Goal: Task Accomplishment & Management: Complete application form

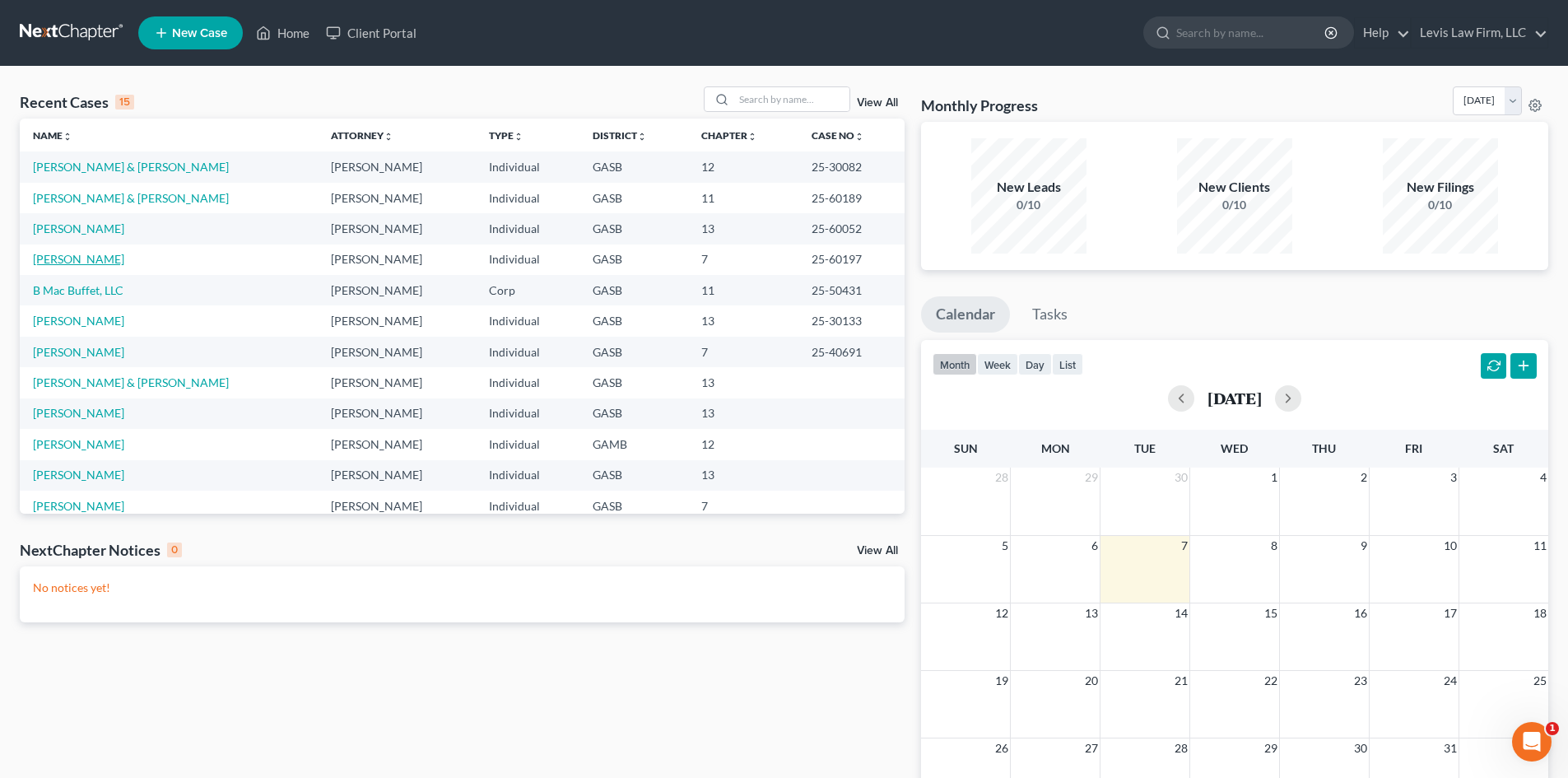
drag, startPoint x: 56, startPoint y: 256, endPoint x: 131, endPoint y: 253, distance: 75.1
click at [56, 256] on link "[PERSON_NAME]" at bounding box center [78, 259] width 91 height 14
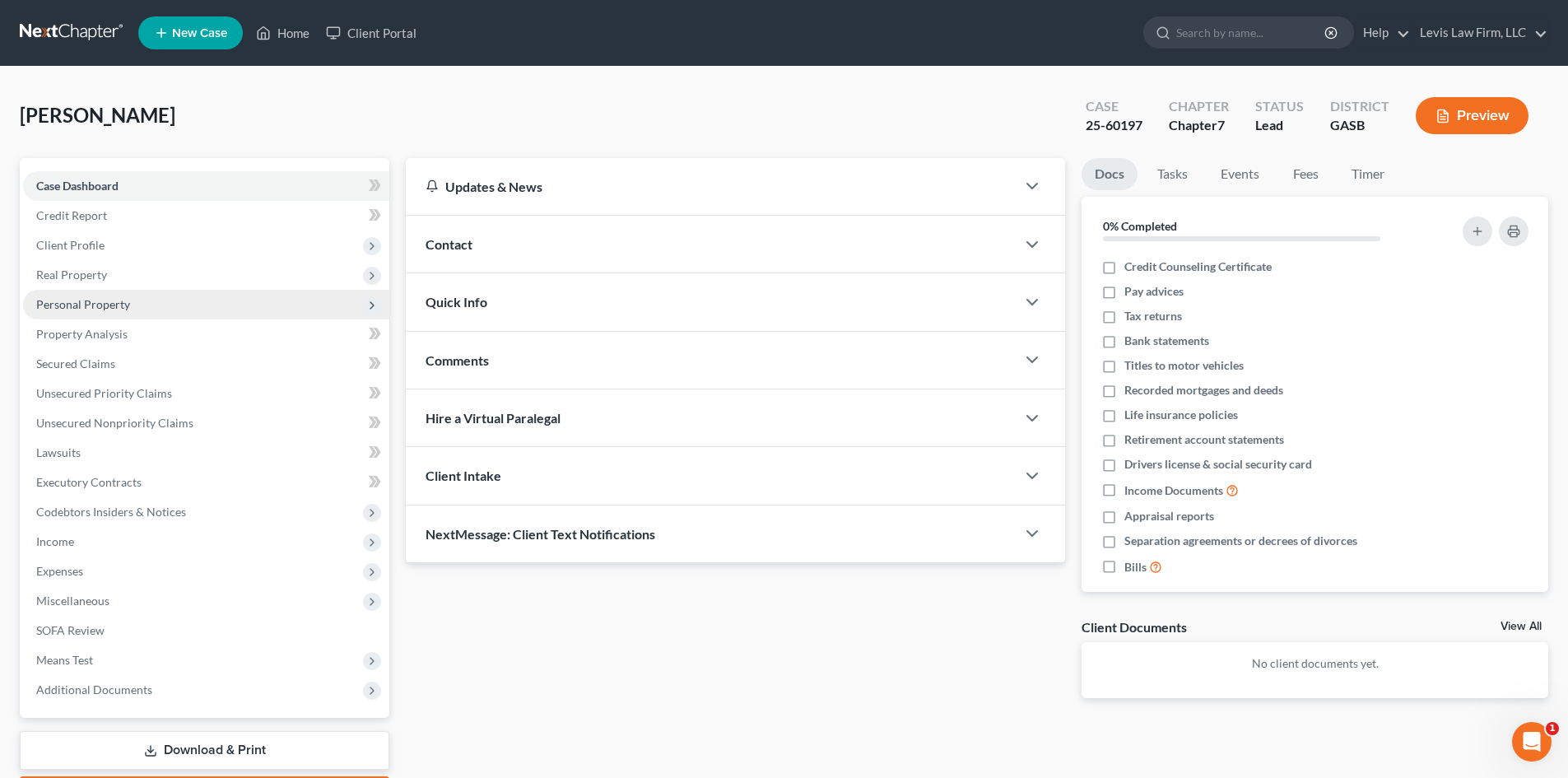
click at [80, 300] on span "Personal Property" at bounding box center [83, 304] width 94 height 14
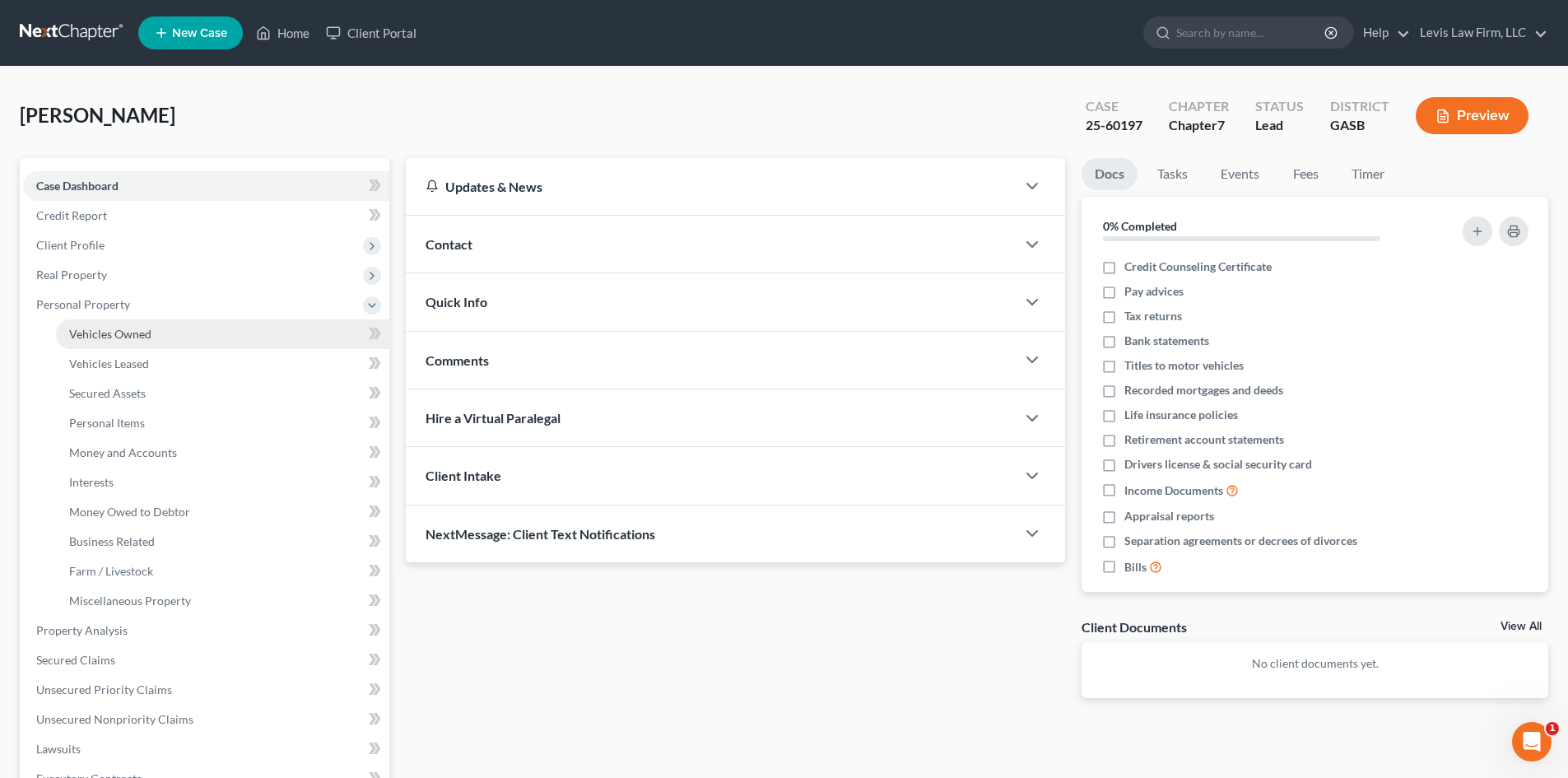
click at [119, 327] on span "Vehicles Owned" at bounding box center [110, 334] width 82 height 14
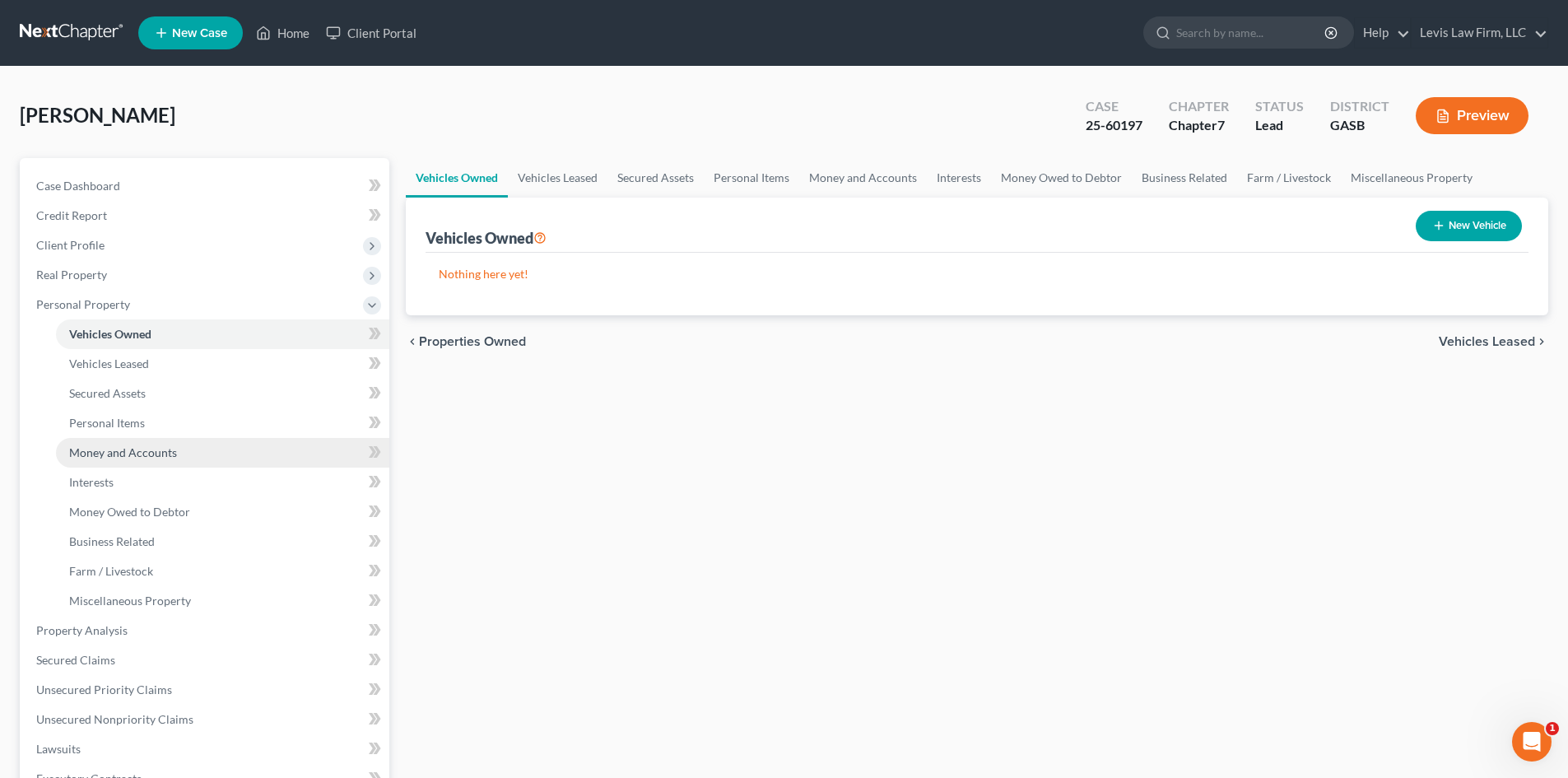
click at [114, 450] on span "Money and Accounts" at bounding box center [123, 452] width 107 height 14
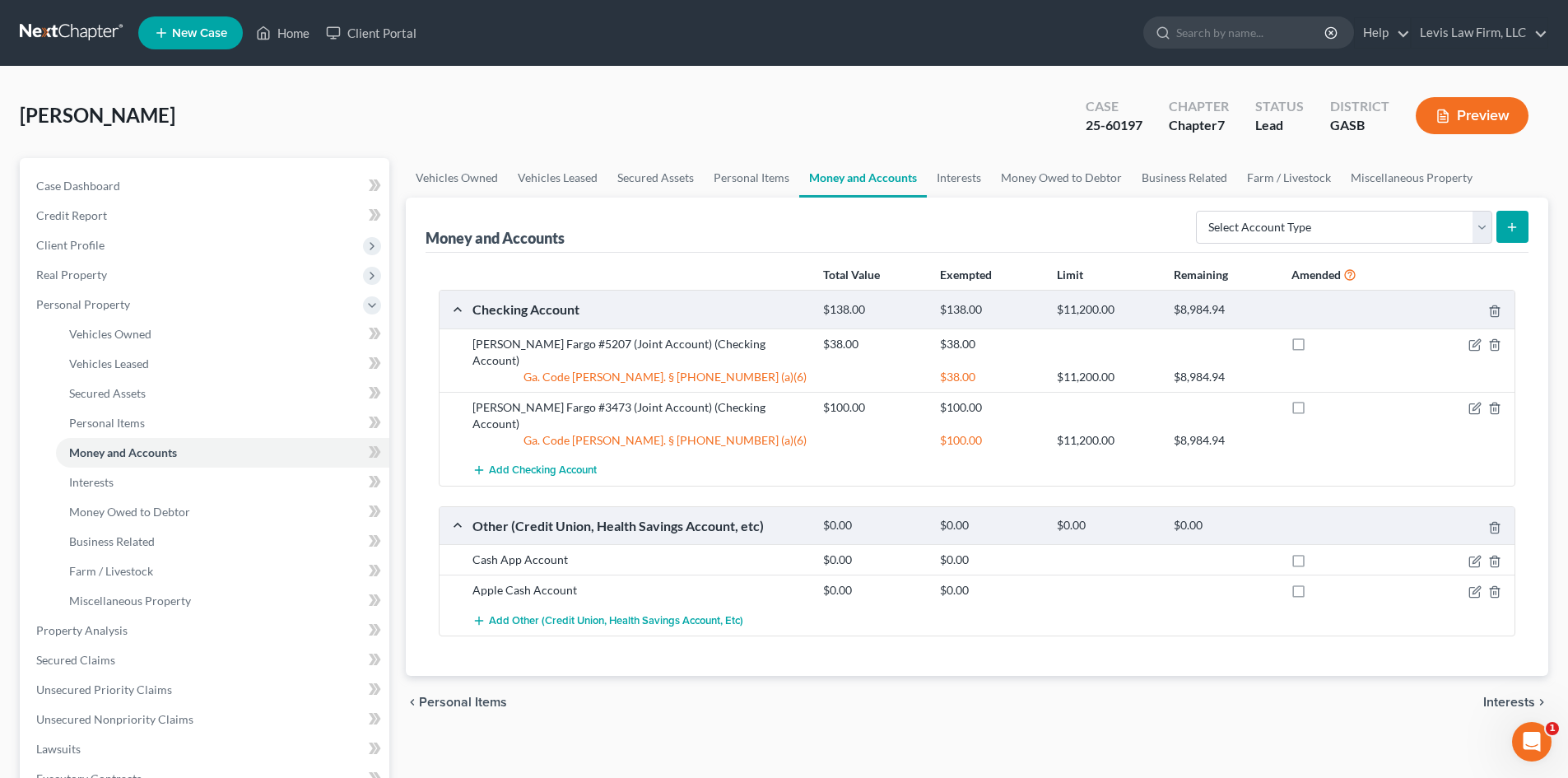
click at [1314, 348] on label at bounding box center [1314, 348] width 0 height 0
click at [1320, 347] on input "checkbox" at bounding box center [1325, 341] width 10 height 10
checkbox input "true"
click at [1314, 412] on label at bounding box center [1314, 412] width 0 height 0
click at [1320, 399] on input "checkbox" at bounding box center [1325, 405] width 10 height 10
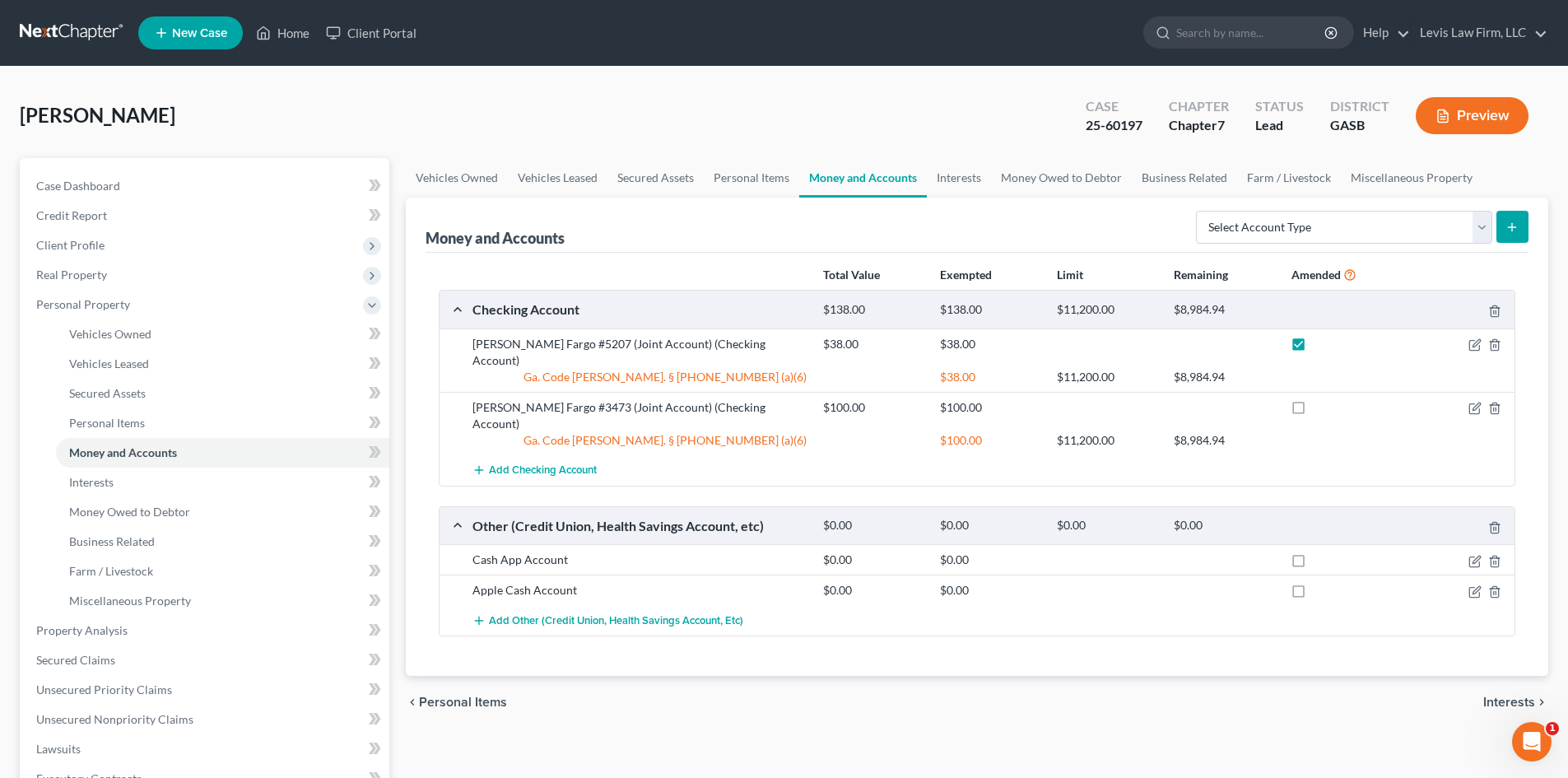
checkbox input "true"
click at [1314, 564] on label at bounding box center [1314, 564] width 0 height 0
click at [1320, 551] on input "checkbox" at bounding box center [1325, 556] width 10 height 10
checkbox input "true"
click at [1314, 594] on label at bounding box center [1314, 594] width 0 height 0
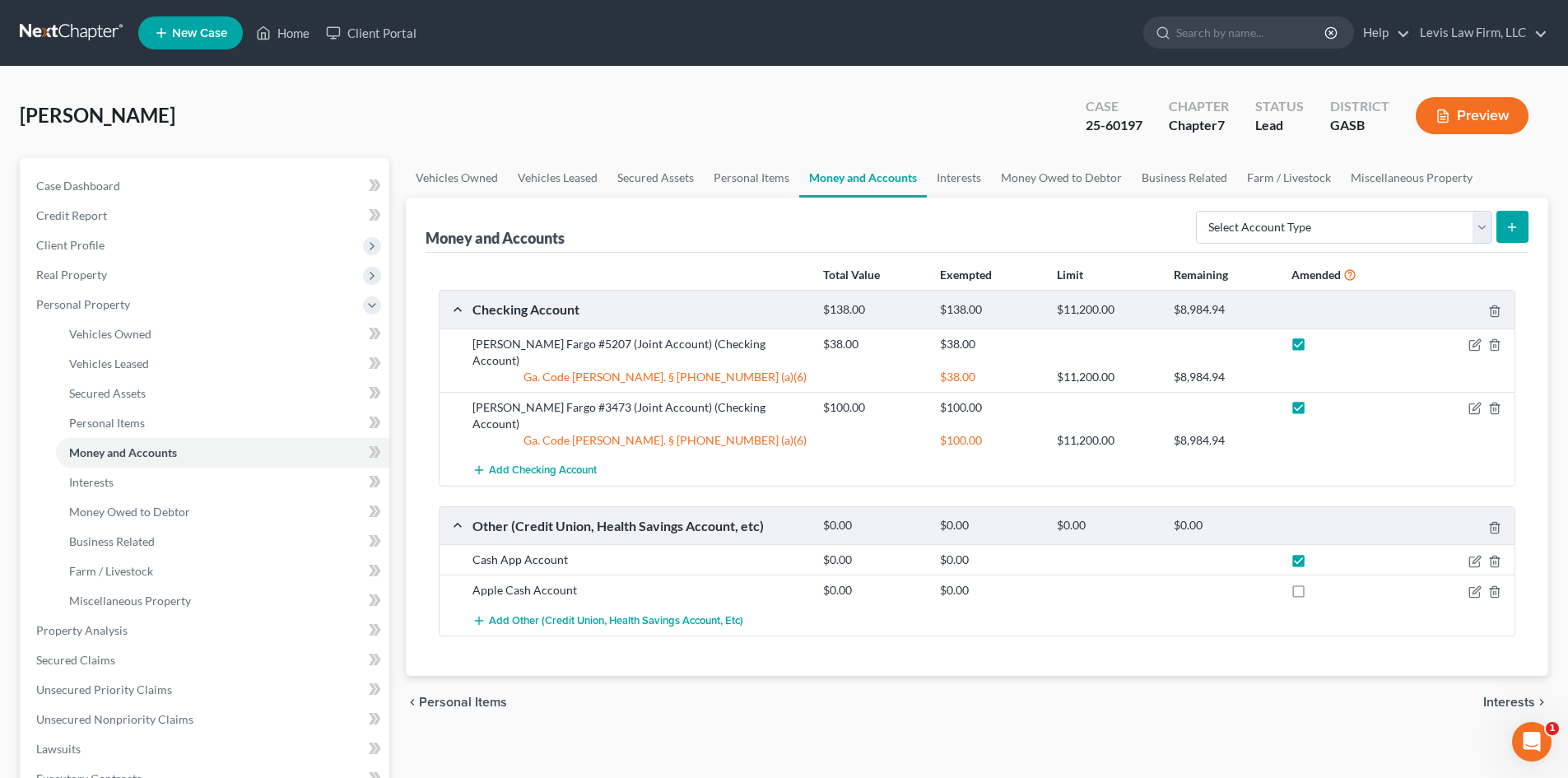
click at [1320, 581] on input "checkbox" at bounding box center [1325, 587] width 10 height 10
checkbox input "true"
click at [1502, 696] on span "Interests" at bounding box center [1510, 702] width 52 height 13
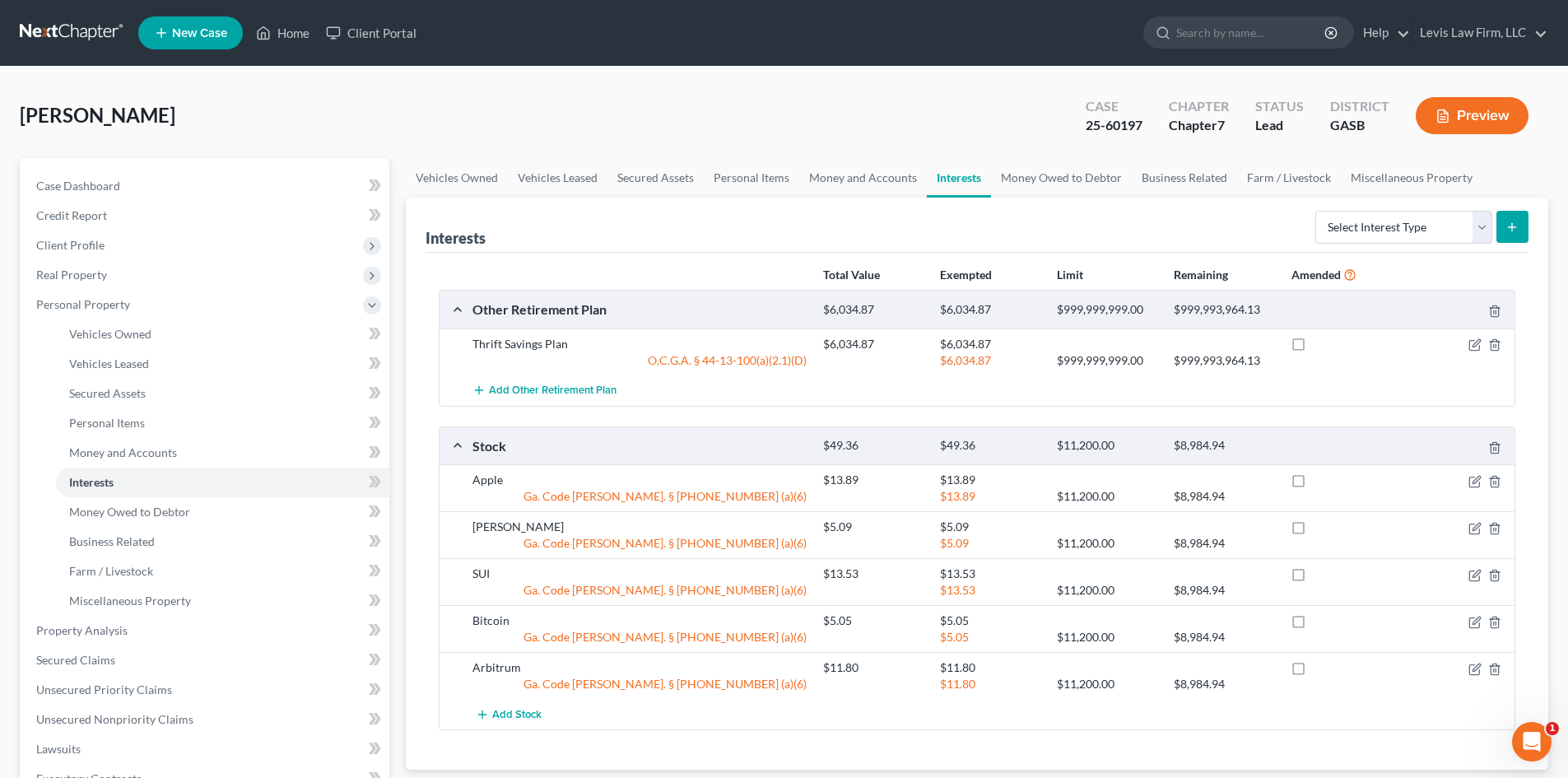
click at [1314, 483] on label at bounding box center [1314, 483] width 0 height 0
click at [1320, 483] on input "checkbox" at bounding box center [1325, 477] width 10 height 10
checkbox input "true"
click at [1314, 531] on label at bounding box center [1314, 531] width 0 height 0
click at [1320, 522] on input "checkbox" at bounding box center [1325, 523] width 10 height 10
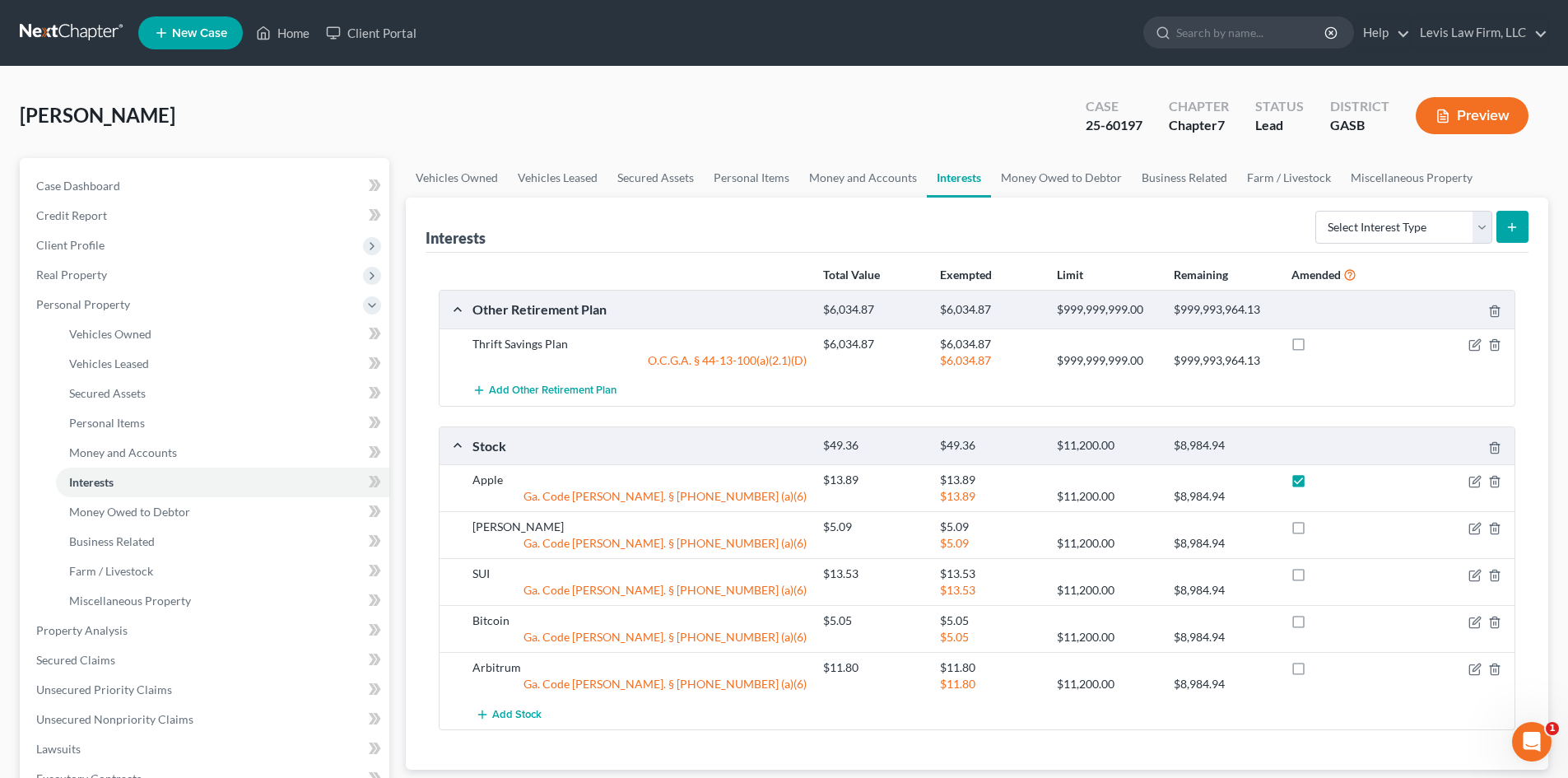
checkbox input "true"
click at [1314, 578] on label at bounding box center [1314, 578] width 0 height 0
click at [1320, 574] on input "checkbox" at bounding box center [1325, 570] width 10 height 10
checkbox input "true"
click at [1314, 625] on label at bounding box center [1314, 625] width 0 height 0
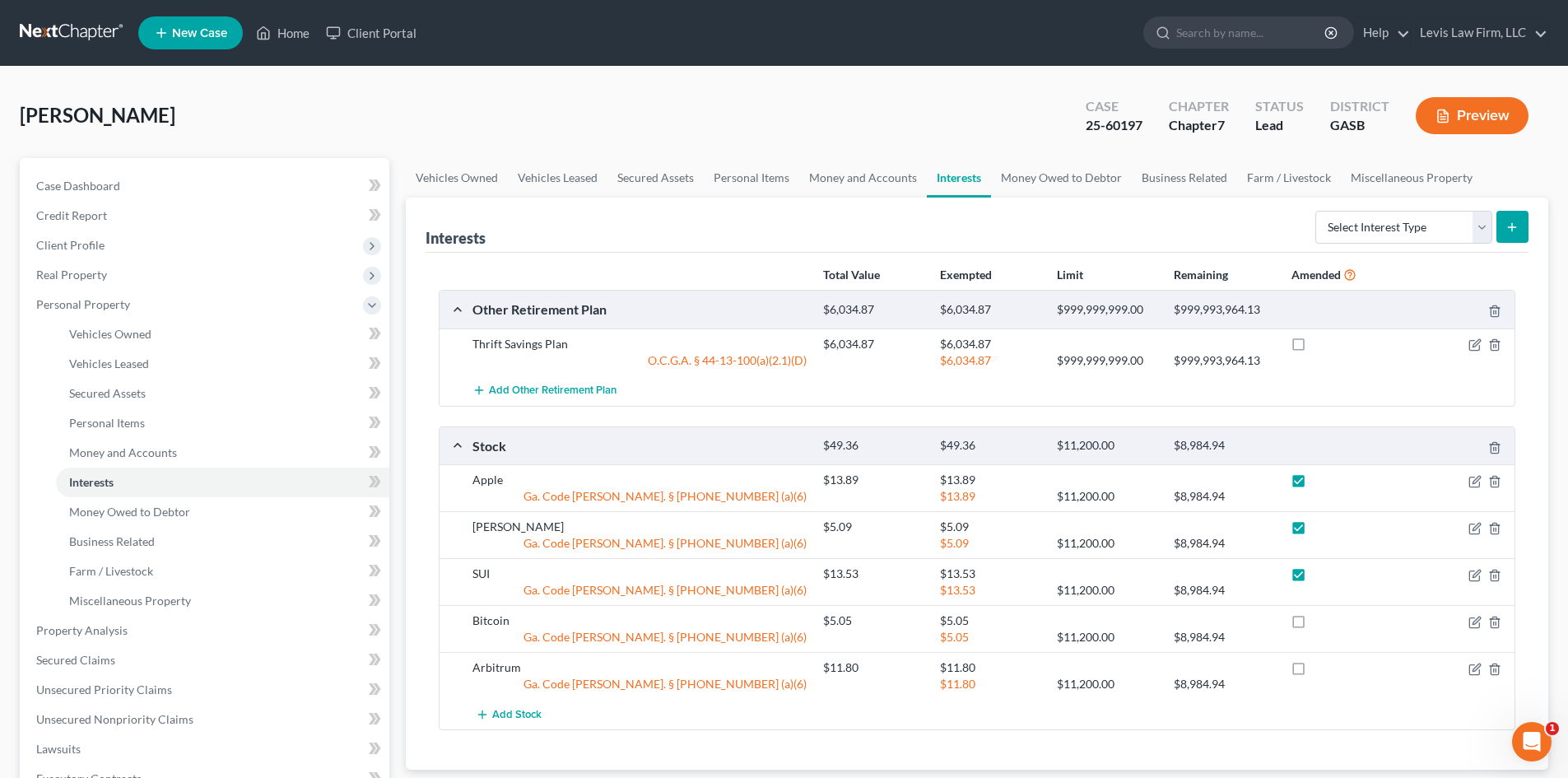
click at [1320, 623] on input "checkbox" at bounding box center [1325, 618] width 10 height 10
checkbox input "true"
click at [1314, 671] on label at bounding box center [1314, 671] width 0 height 0
click at [1320, 670] on input "checkbox" at bounding box center [1325, 665] width 10 height 10
checkbox input "true"
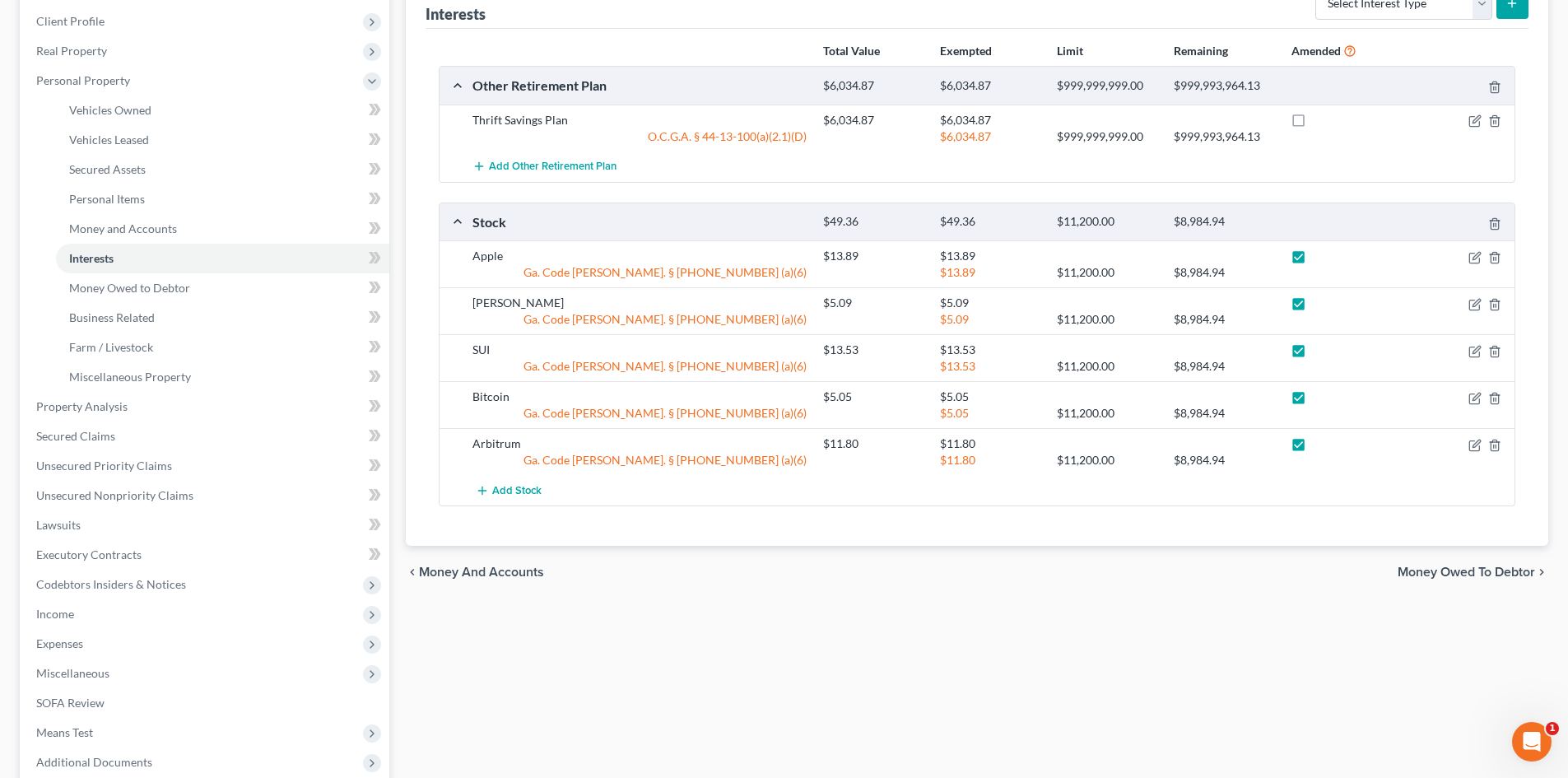
scroll to position [247, 0]
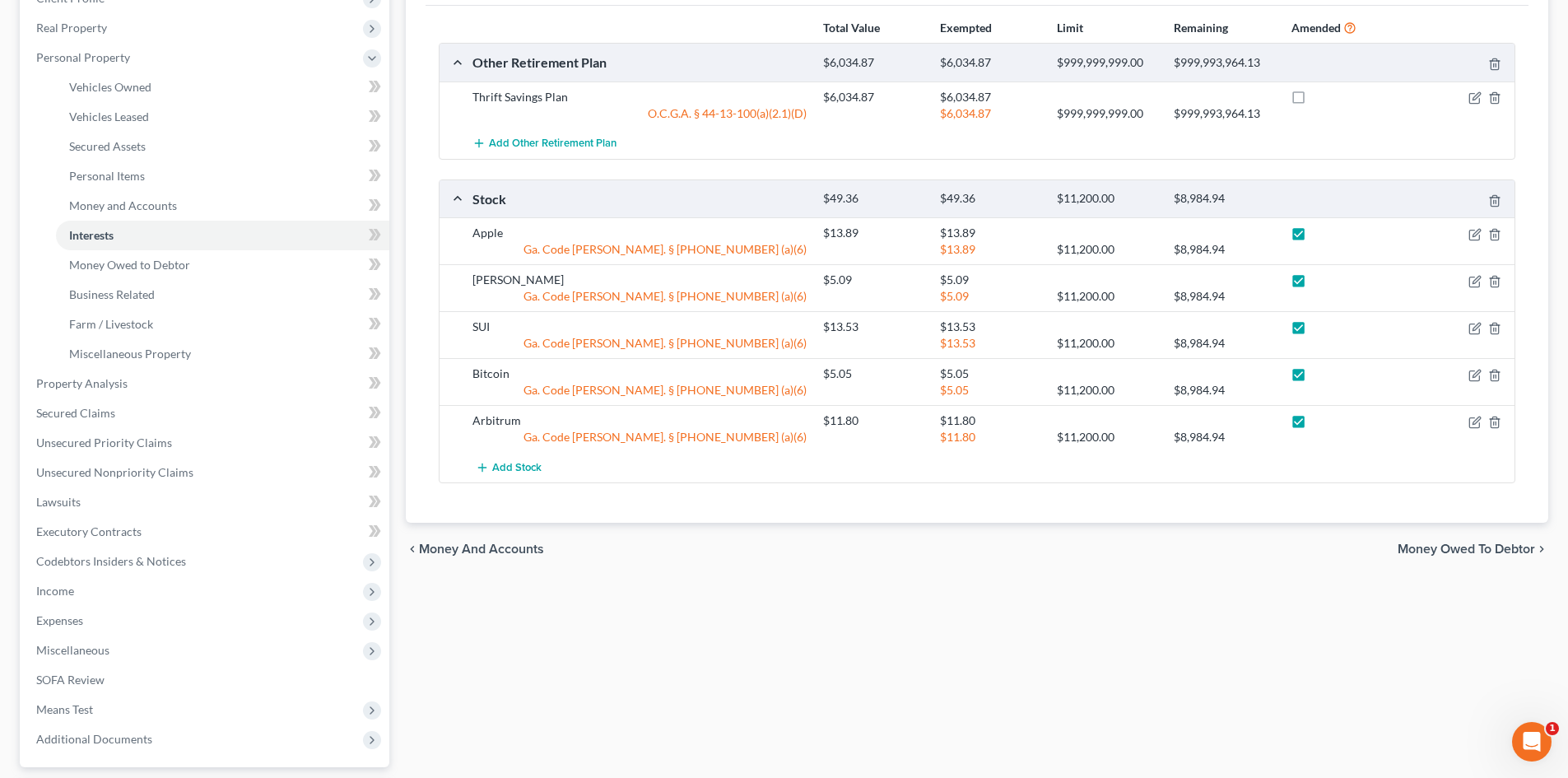
click at [1451, 543] on span "Money Owed to Debtor" at bounding box center [1467, 548] width 138 height 13
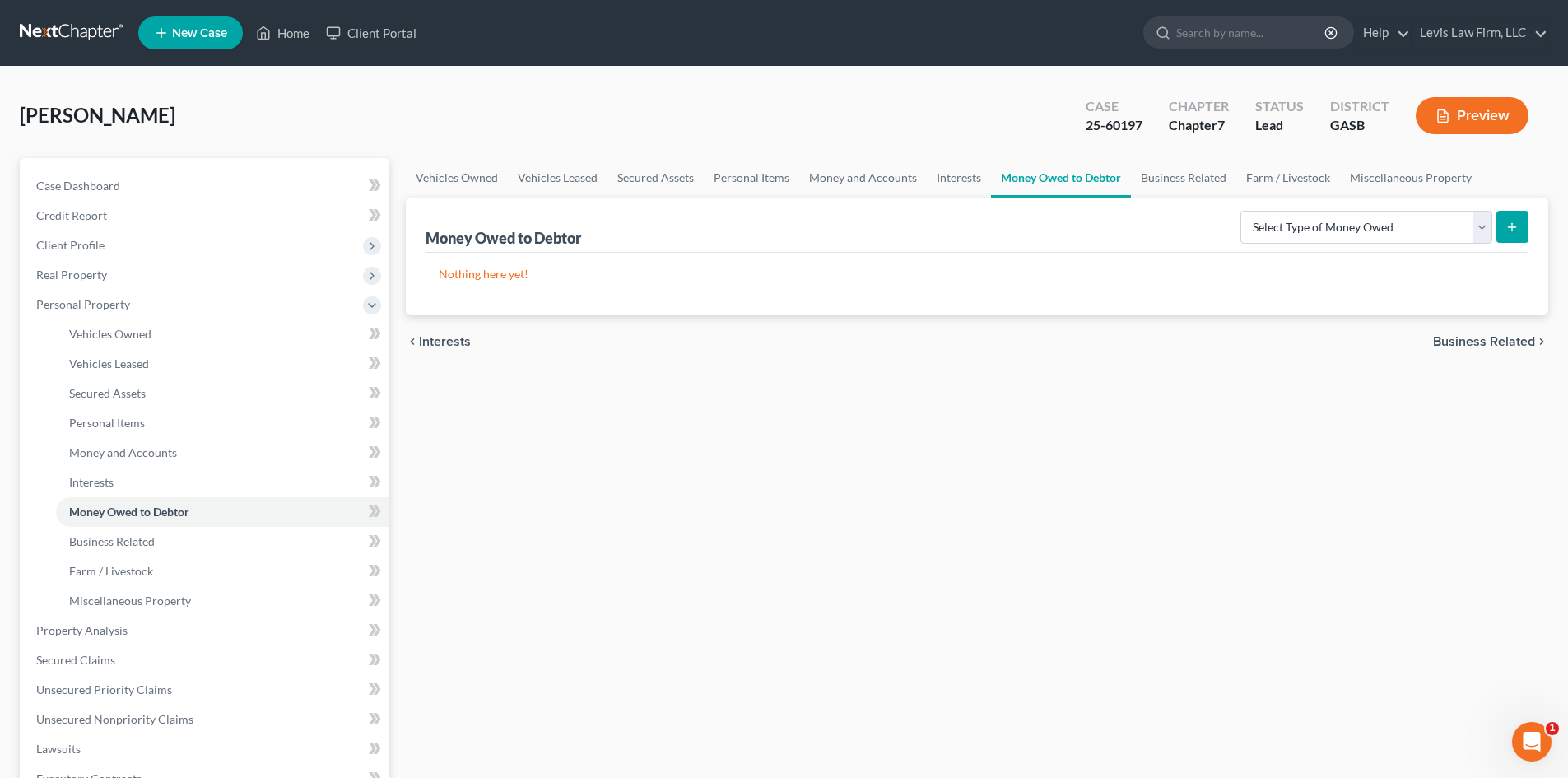
click at [1485, 344] on span "Business Related" at bounding box center [1485, 341] width 102 height 13
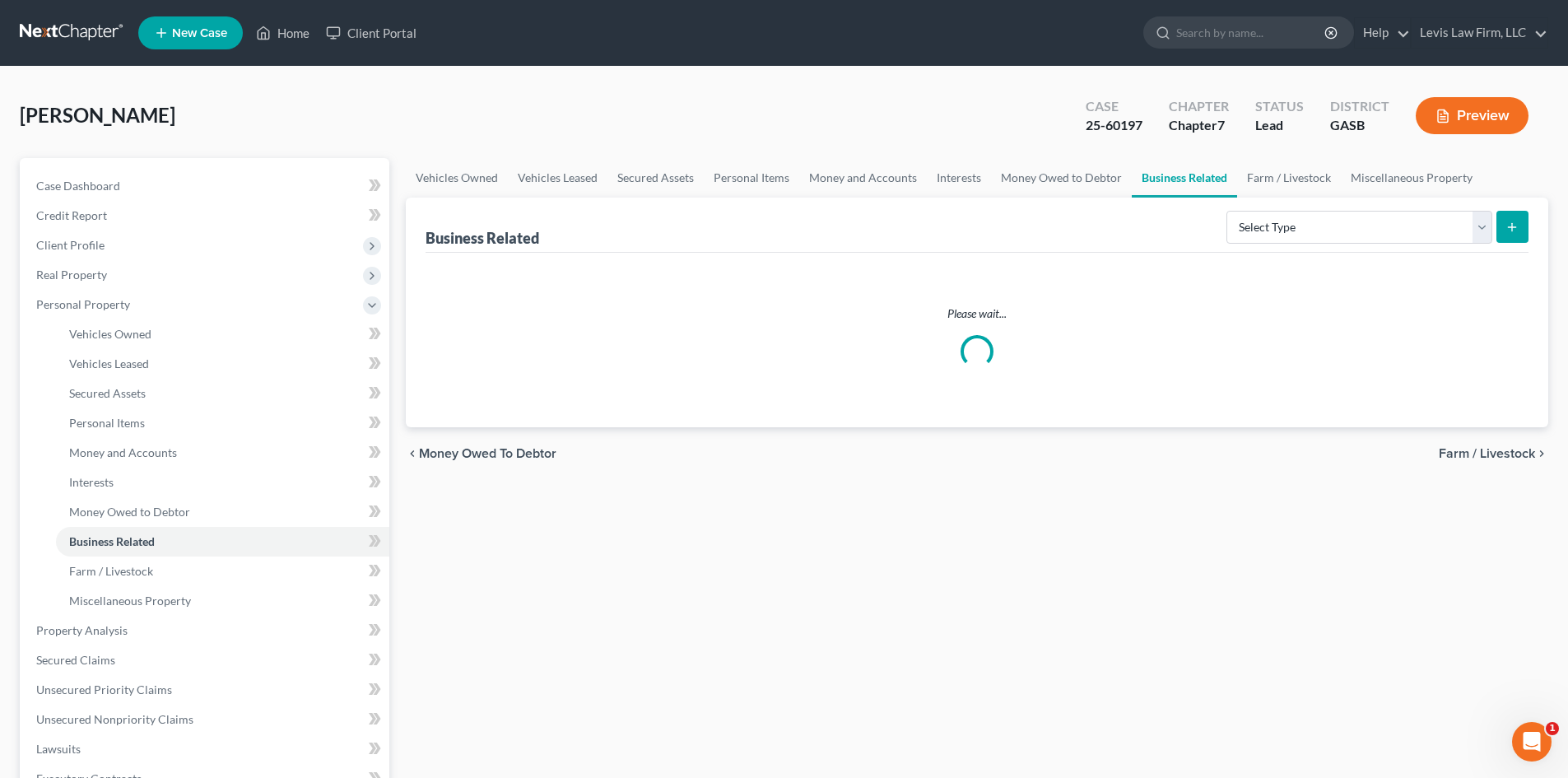
click at [1474, 449] on span "Farm / Livestock" at bounding box center [1487, 453] width 96 height 13
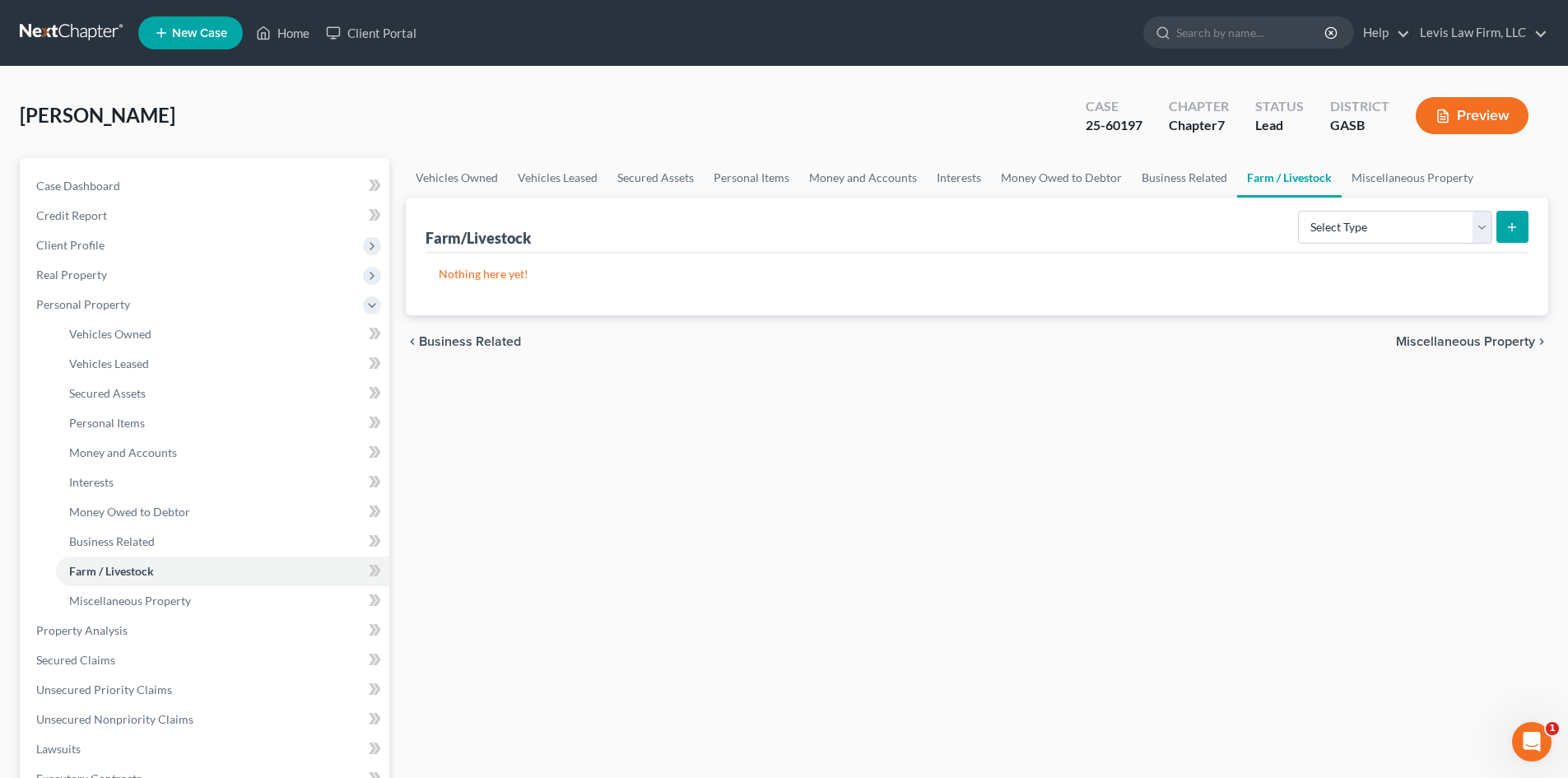
click at [1466, 343] on span "Miscellaneous Property" at bounding box center [1466, 341] width 140 height 13
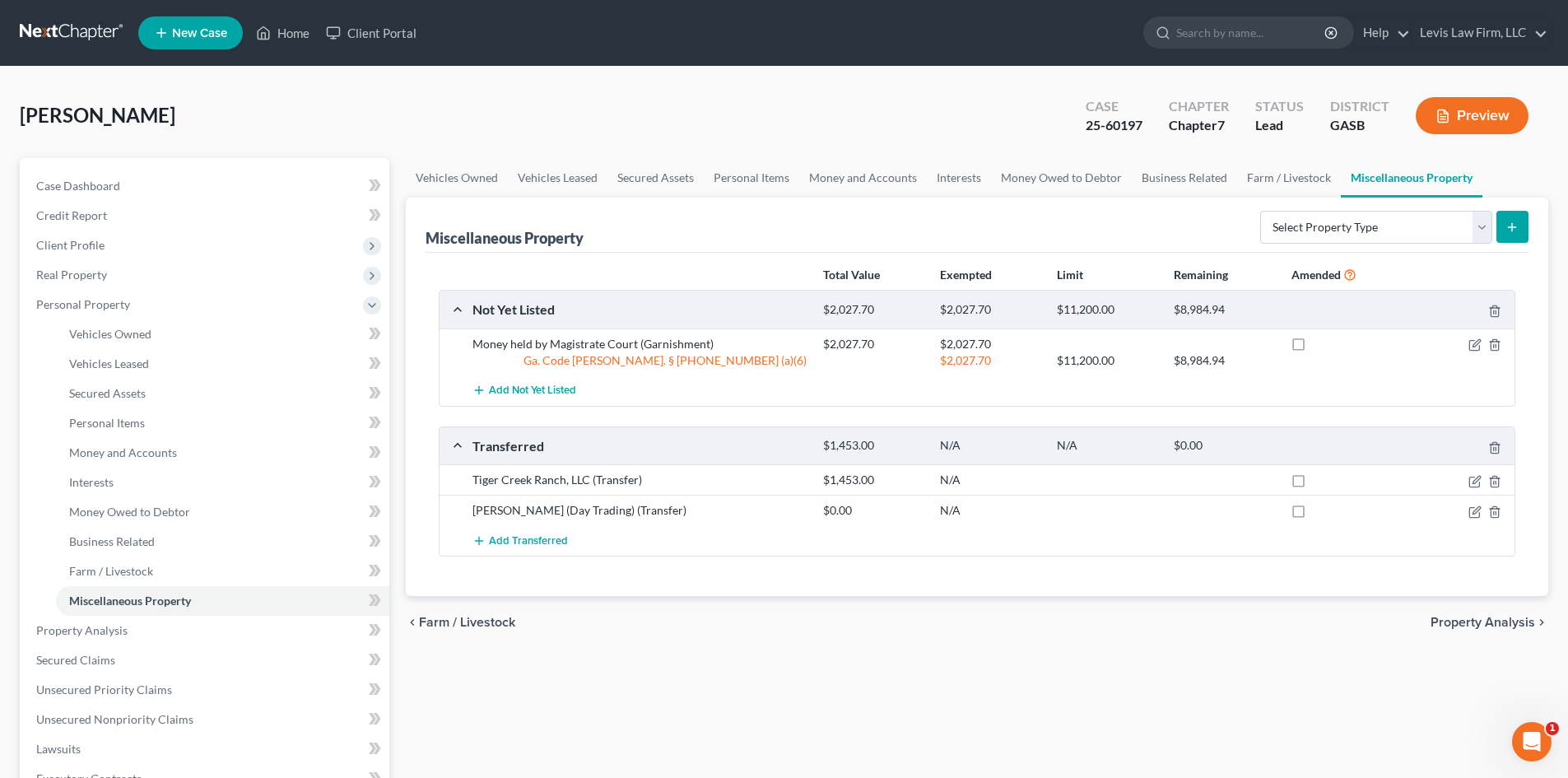
click at [1314, 348] on label at bounding box center [1314, 348] width 0 height 0
click at [1320, 343] on input "checkbox" at bounding box center [1325, 341] width 10 height 10
checkbox input "true"
click at [1314, 515] on label at bounding box center [1314, 515] width 0 height 0
click at [1320, 509] on input "checkbox" at bounding box center [1325, 507] width 10 height 10
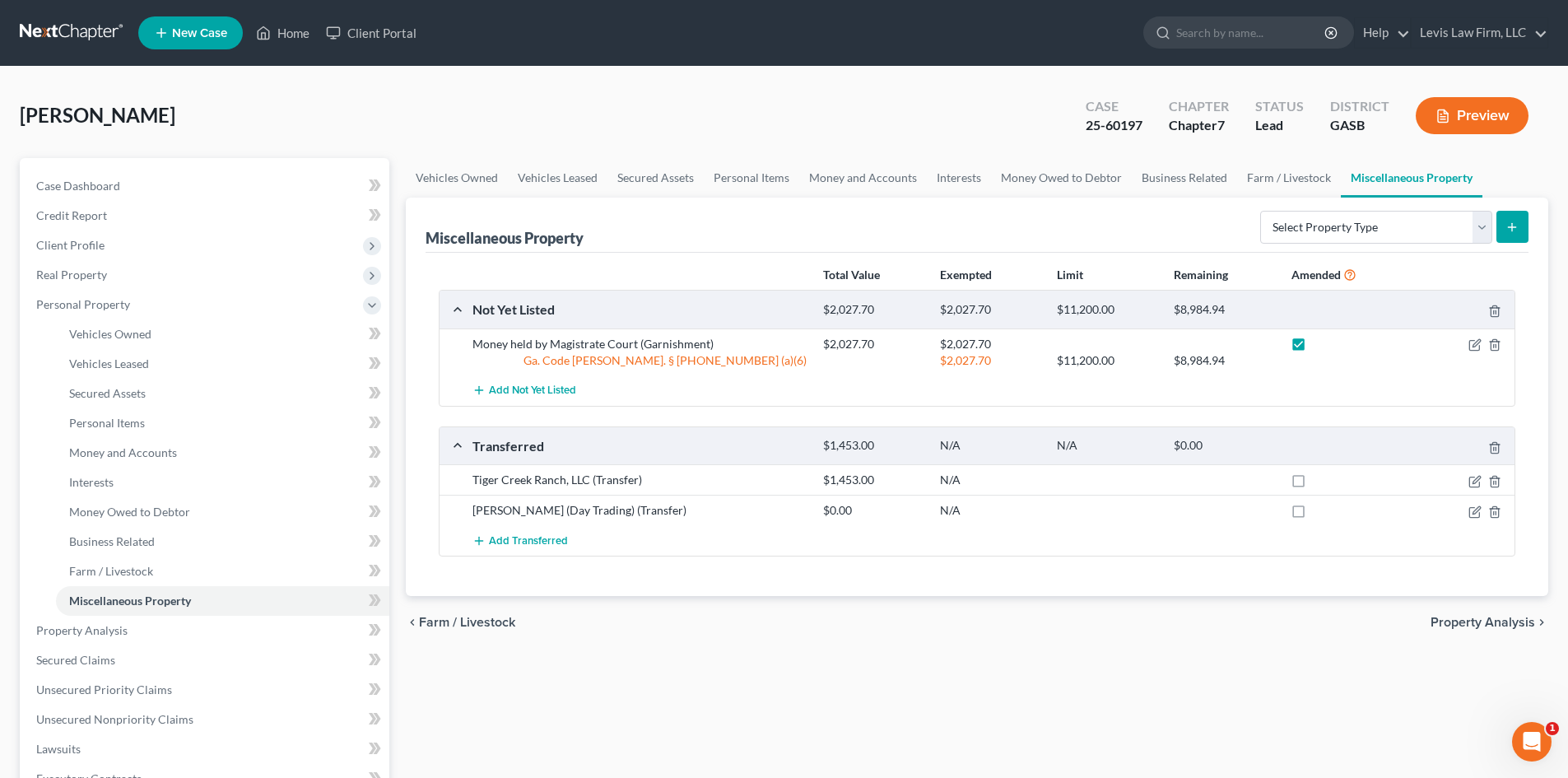
checkbox input "true"
click at [1314, 483] on label at bounding box center [1314, 483] width 0 height 0
click at [1320, 479] on input "checkbox" at bounding box center [1325, 477] width 10 height 10
checkbox input "true"
click at [1472, 619] on span "Property Analysis" at bounding box center [1483, 621] width 105 height 13
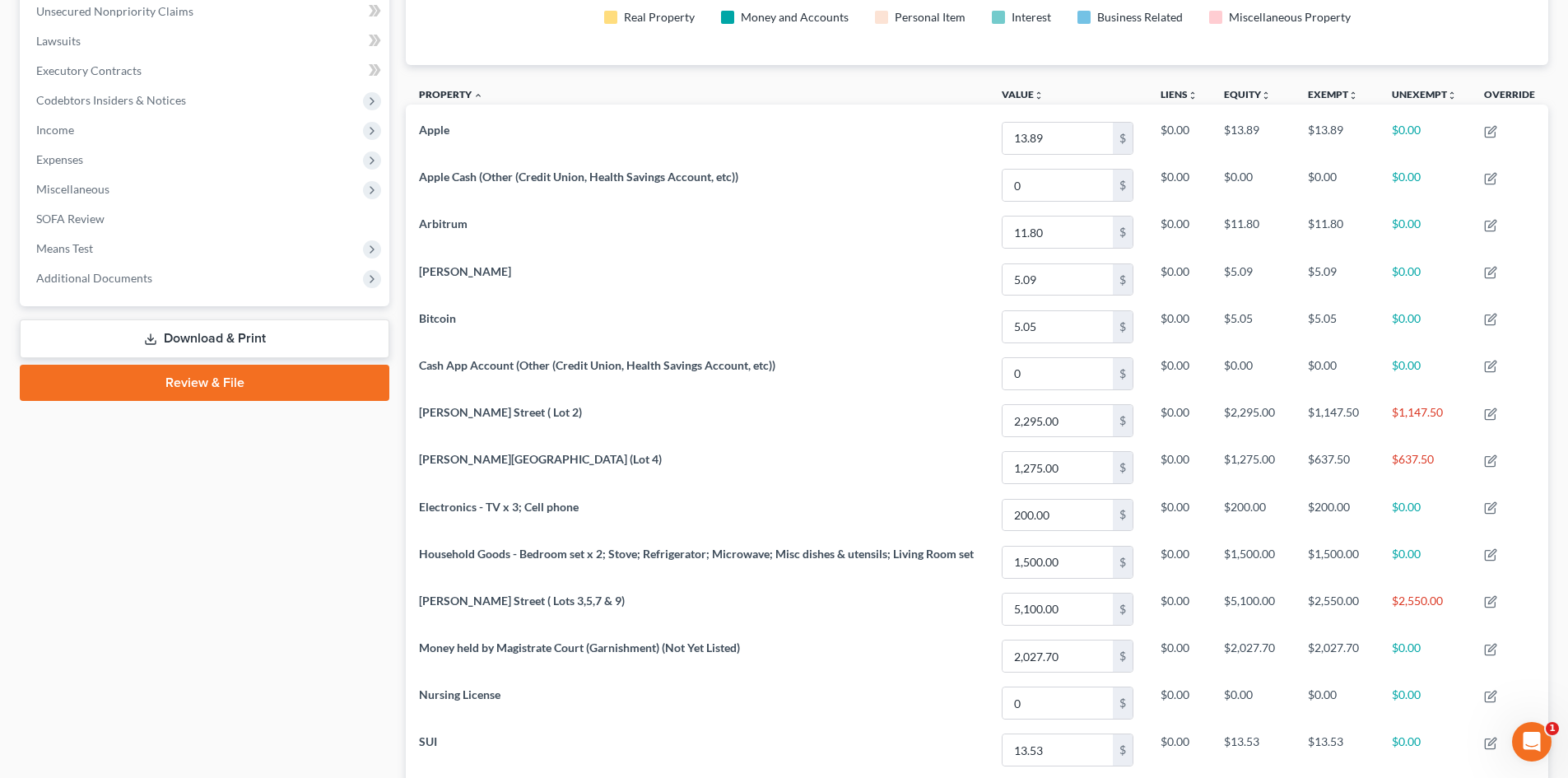
click at [168, 337] on link "Download & Print" at bounding box center [205, 339] width 369 height 39
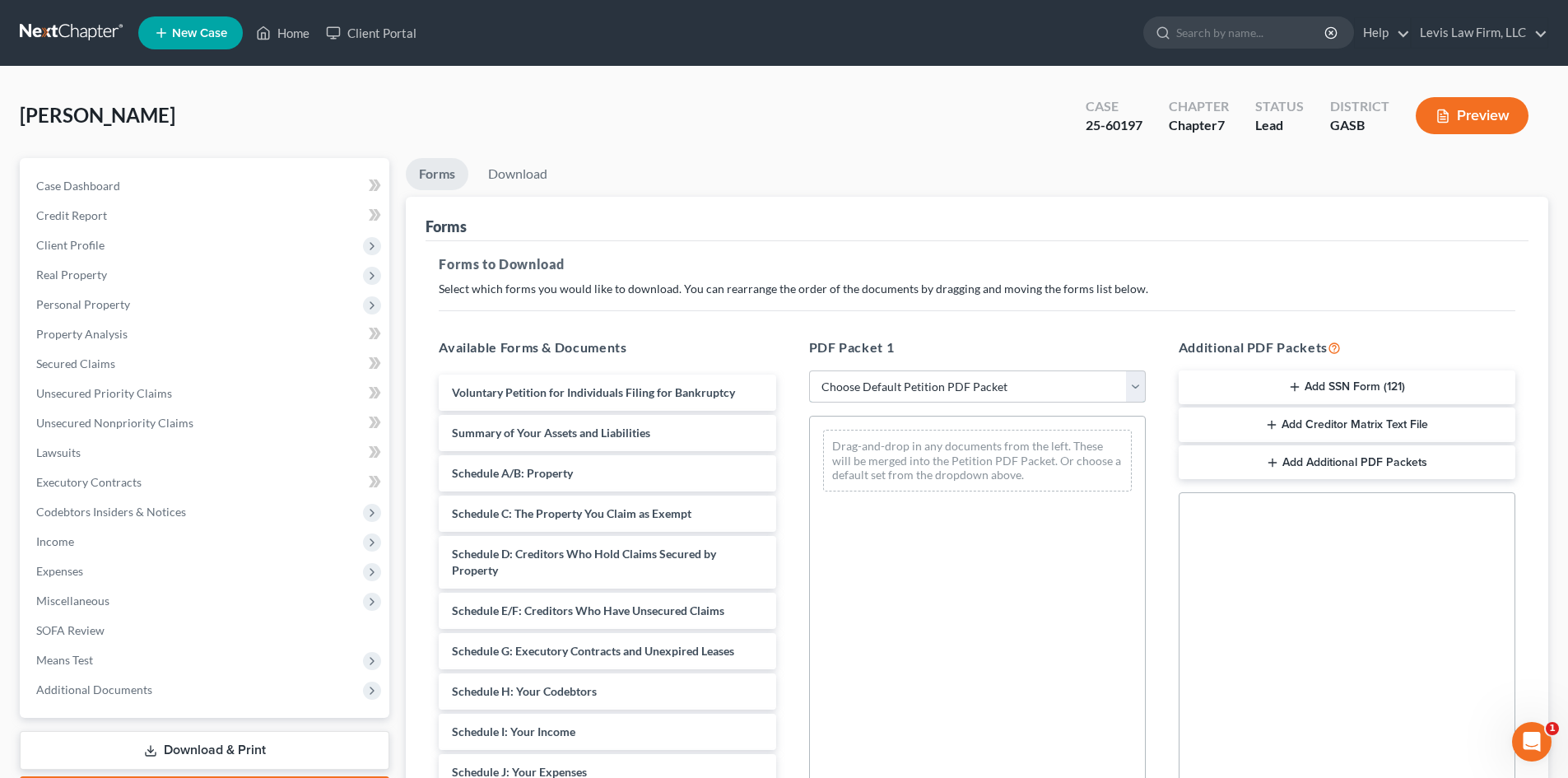
drag, startPoint x: 943, startPoint y: 379, endPoint x: 930, endPoint y: 391, distance: 17.7
click at [943, 379] on select "Choose Default Petition PDF Packet Complete Bankruptcy Petition (all forms and …" at bounding box center [978, 386] width 336 height 33
select select "2"
click at [810, 370] on select "Choose Default Petition PDF Packet Complete Bankruptcy Petition (all forms and …" at bounding box center [978, 386] width 336 height 33
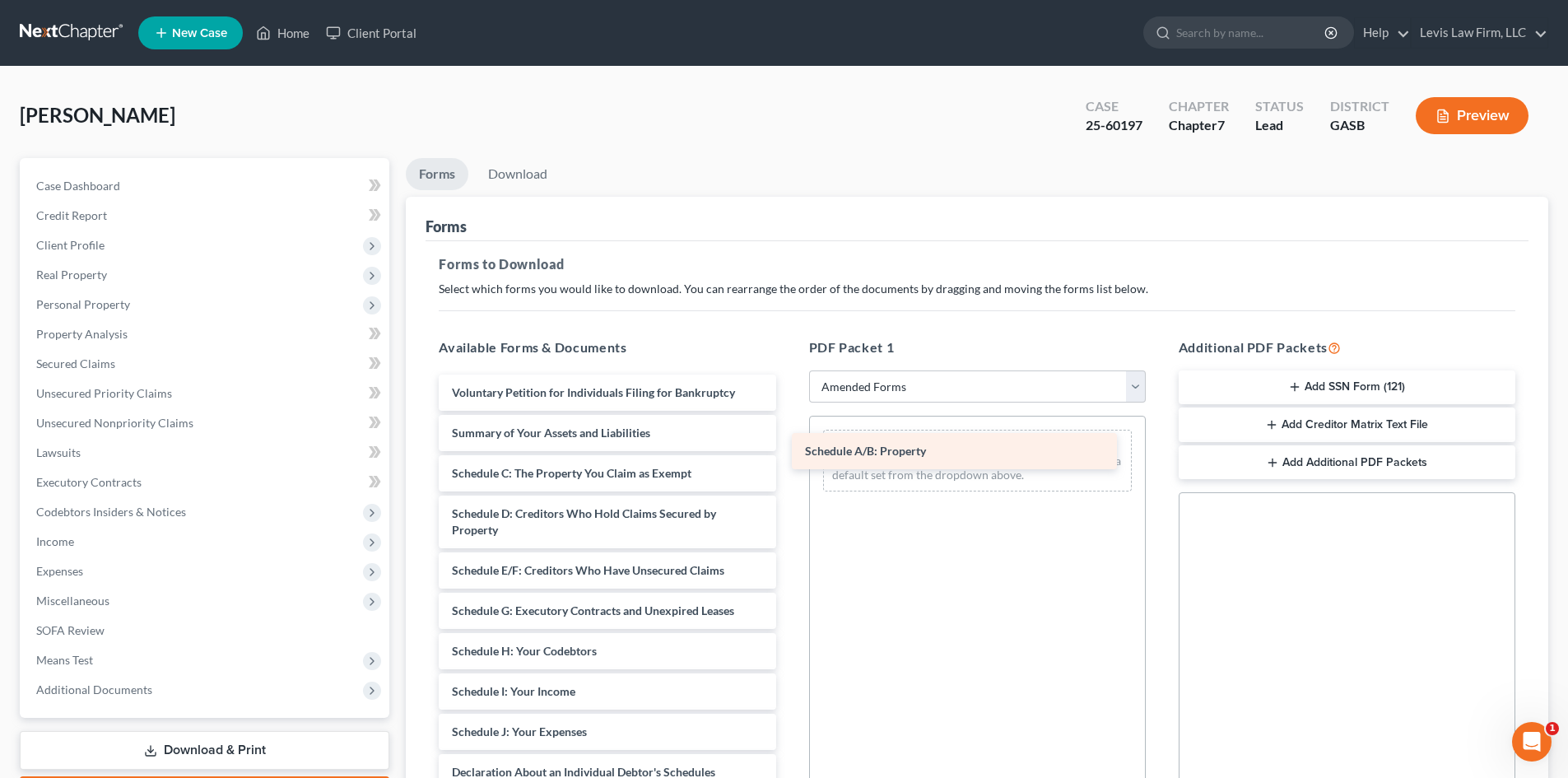
drag, startPoint x: 542, startPoint y: 474, endPoint x: 895, endPoint y: 451, distance: 353.7
click at [789, 451] on div "Schedule A/B: Property Voluntary Petition for Individuals Filing for Bankruptcy…" at bounding box center [607, 748] width 363 height 747
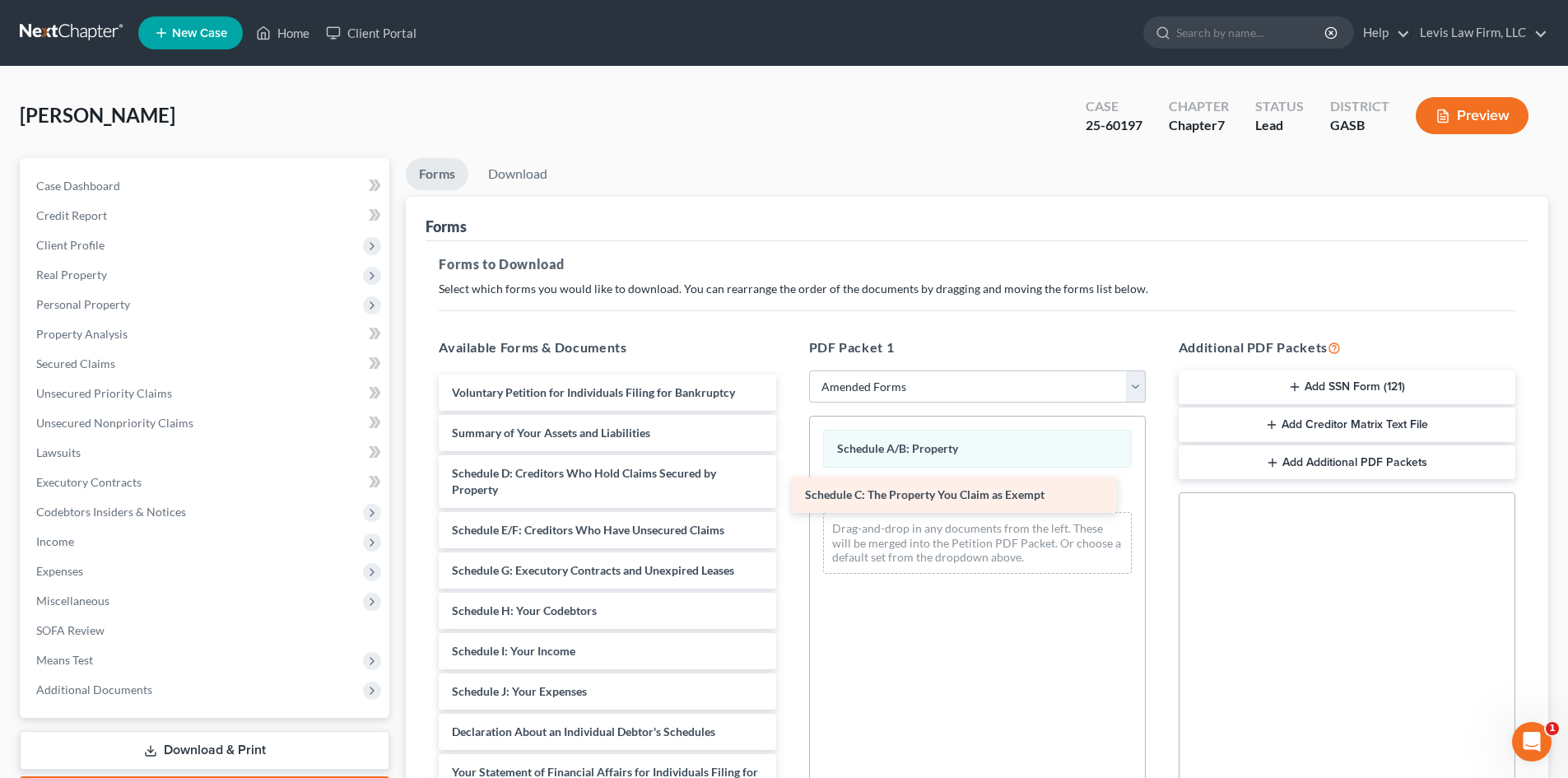
drag, startPoint x: 564, startPoint y: 469, endPoint x: 920, endPoint y: 488, distance: 356.5
click at [789, 489] on div "Schedule C: The Property You Claim as Exempt Voluntary Petition for Individuals…" at bounding box center [607, 728] width 363 height 707
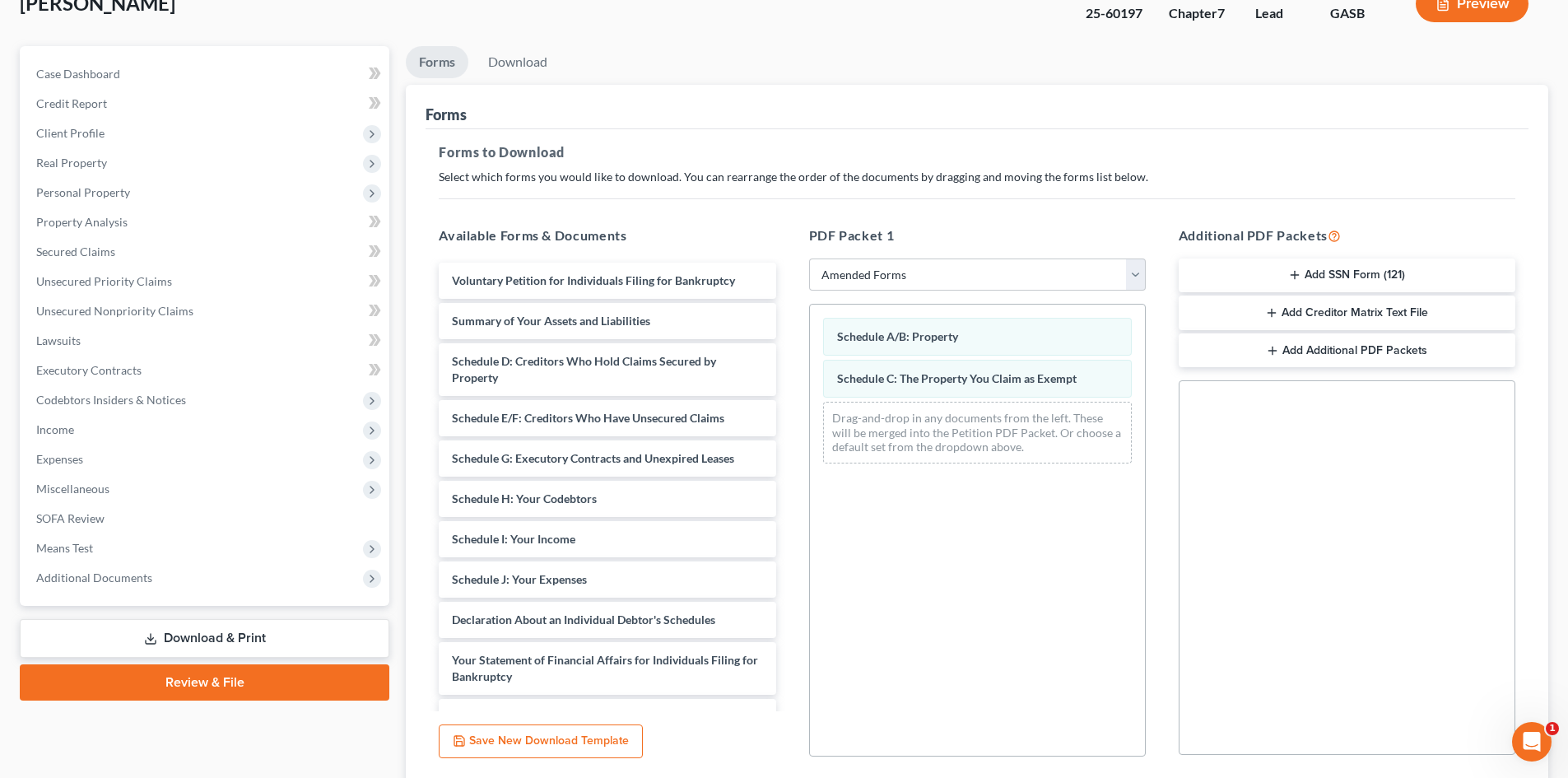
scroll to position [238, 0]
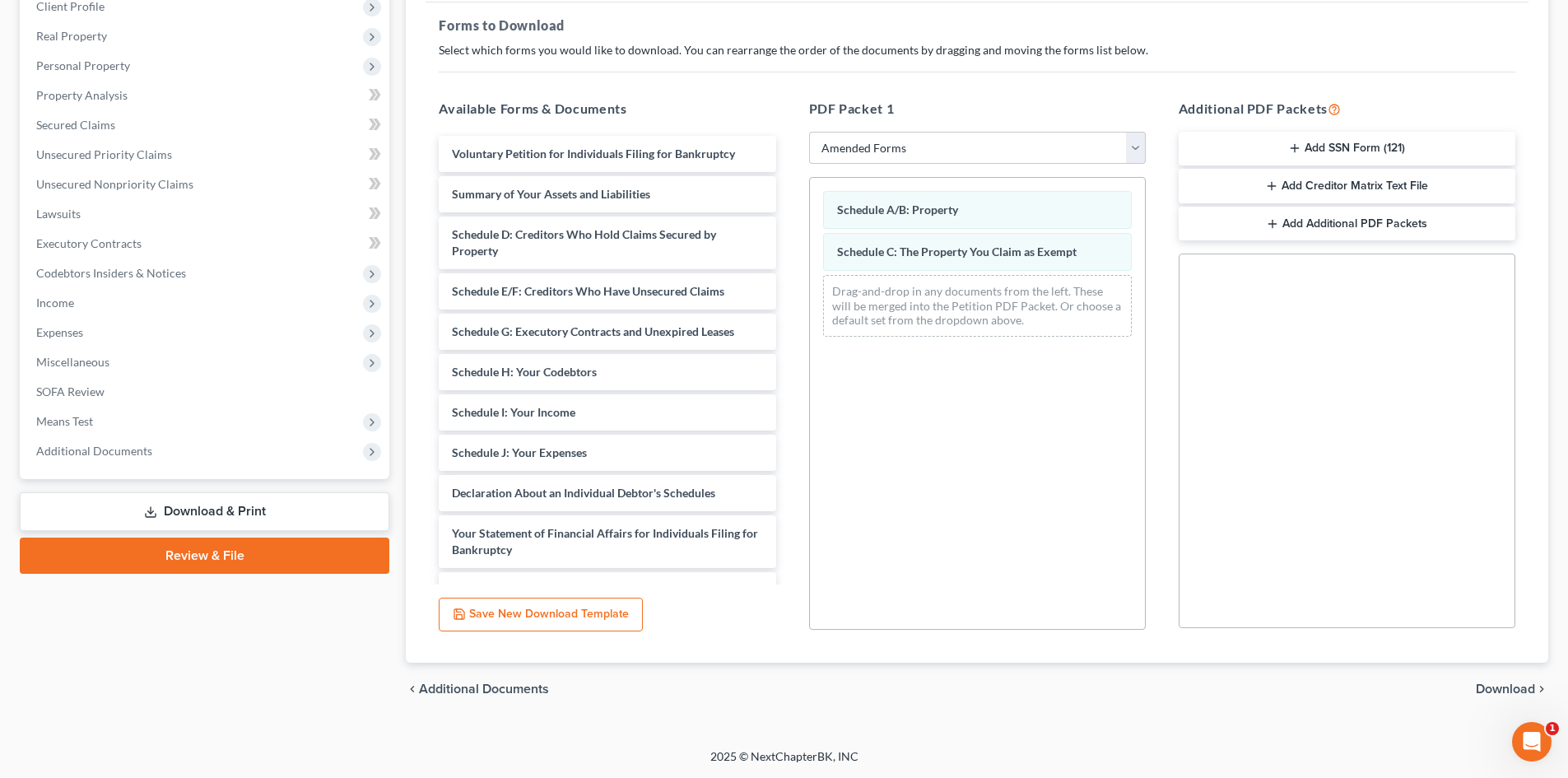
click at [1498, 690] on span "Download" at bounding box center [1506, 688] width 59 height 13
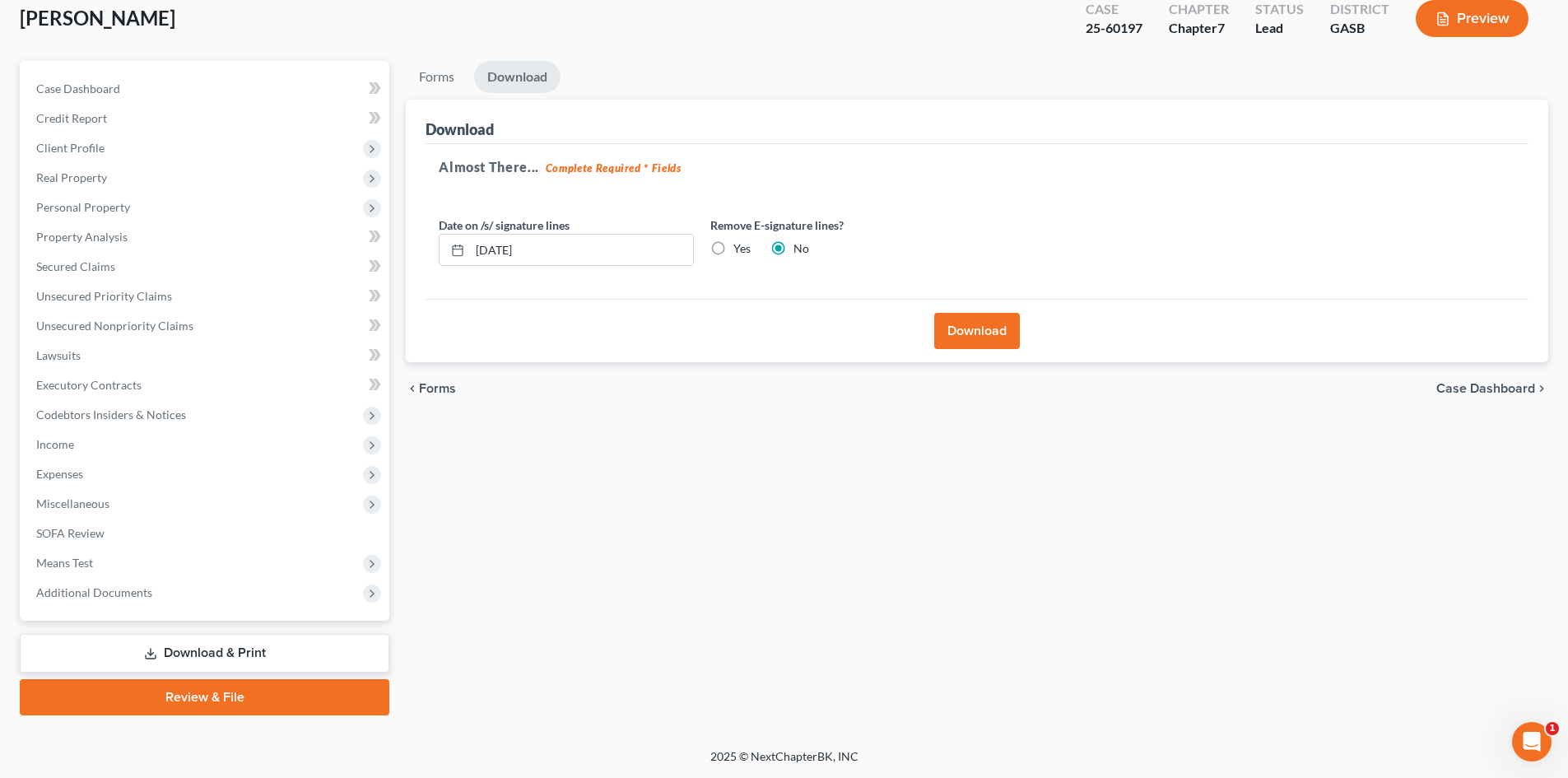
scroll to position [97, 0]
click at [993, 329] on button "Download" at bounding box center [977, 331] width 86 height 36
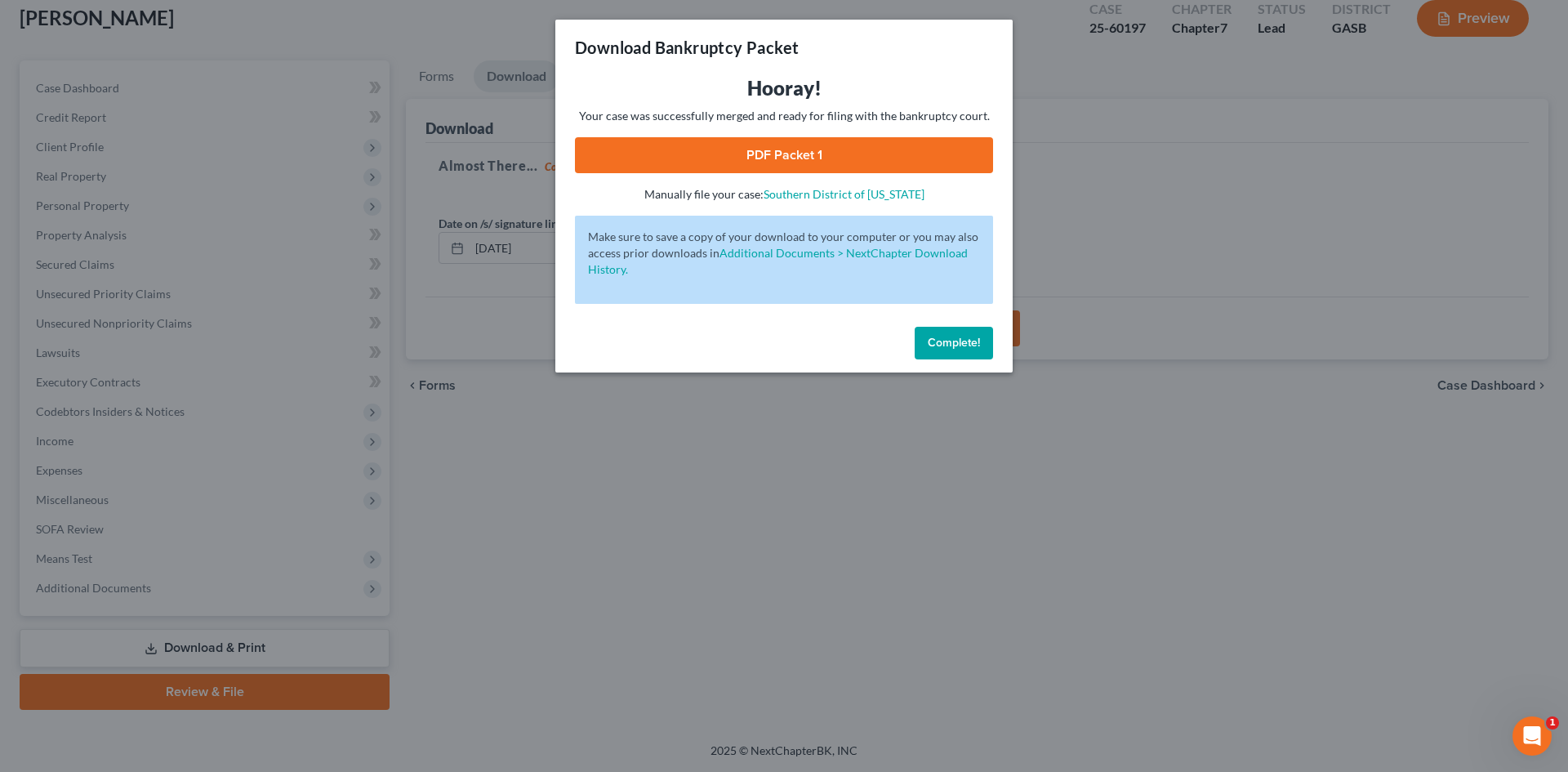
click at [867, 144] on link "PDF Packet 1" at bounding box center [784, 156] width 418 height 36
click at [949, 335] on span "Complete!" at bounding box center [953, 342] width 52 height 14
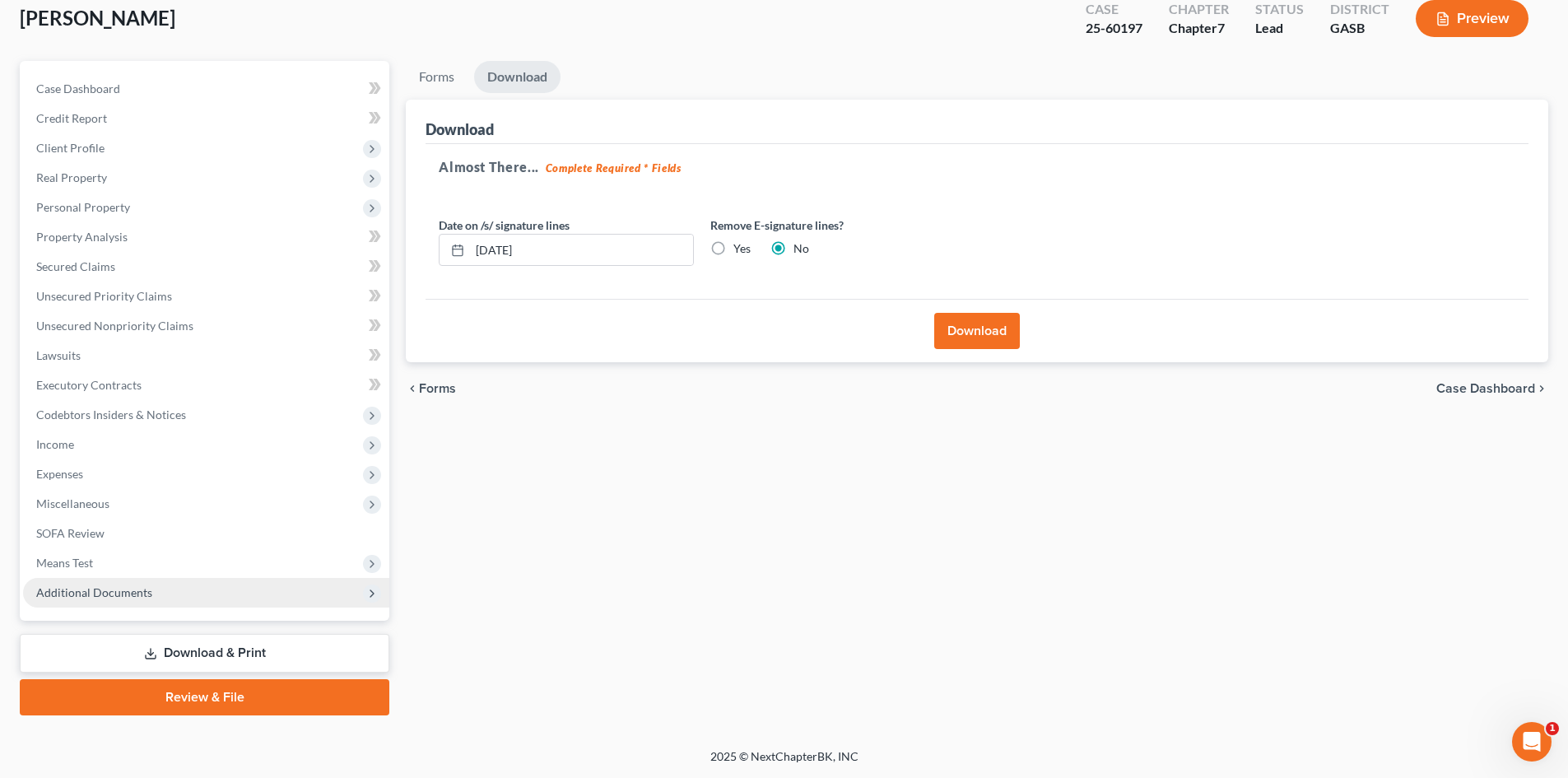
click at [92, 587] on span "Additional Documents" at bounding box center [94, 592] width 116 height 14
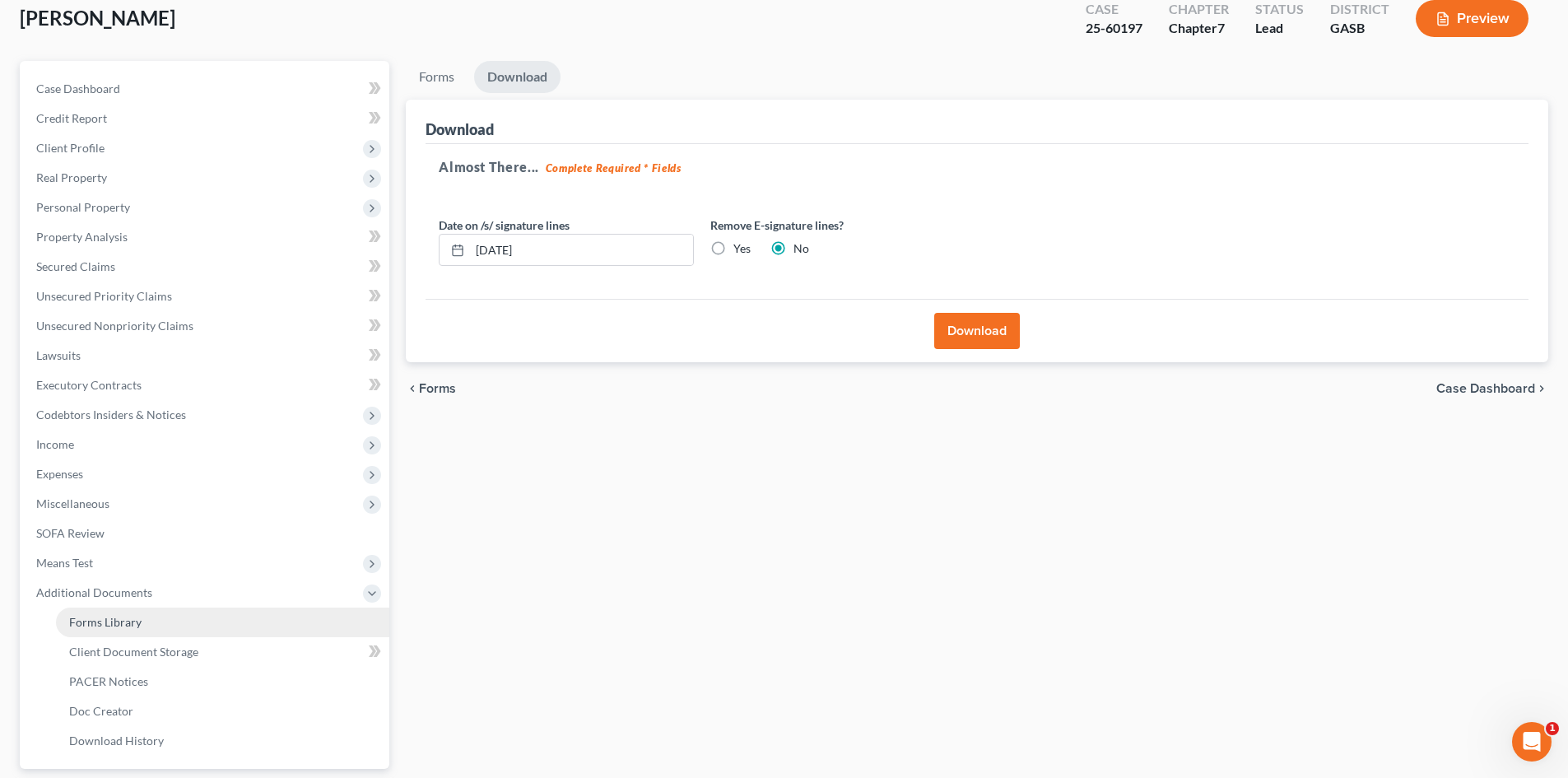
click at [137, 622] on span "Forms Library" at bounding box center [106, 621] width 73 height 14
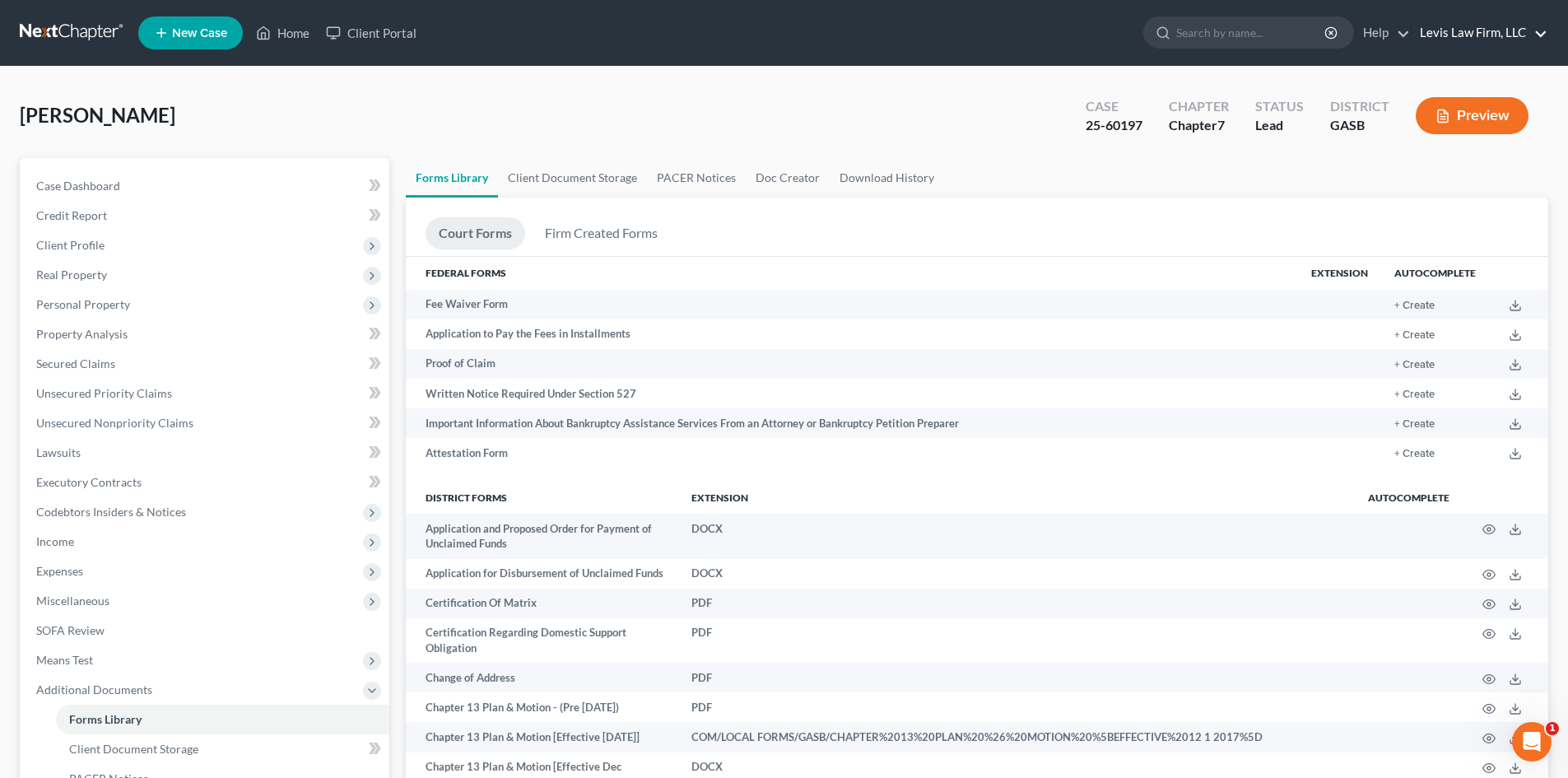
click at [1537, 28] on link "Levis Law Firm, LLC" at bounding box center [1480, 33] width 136 height 29
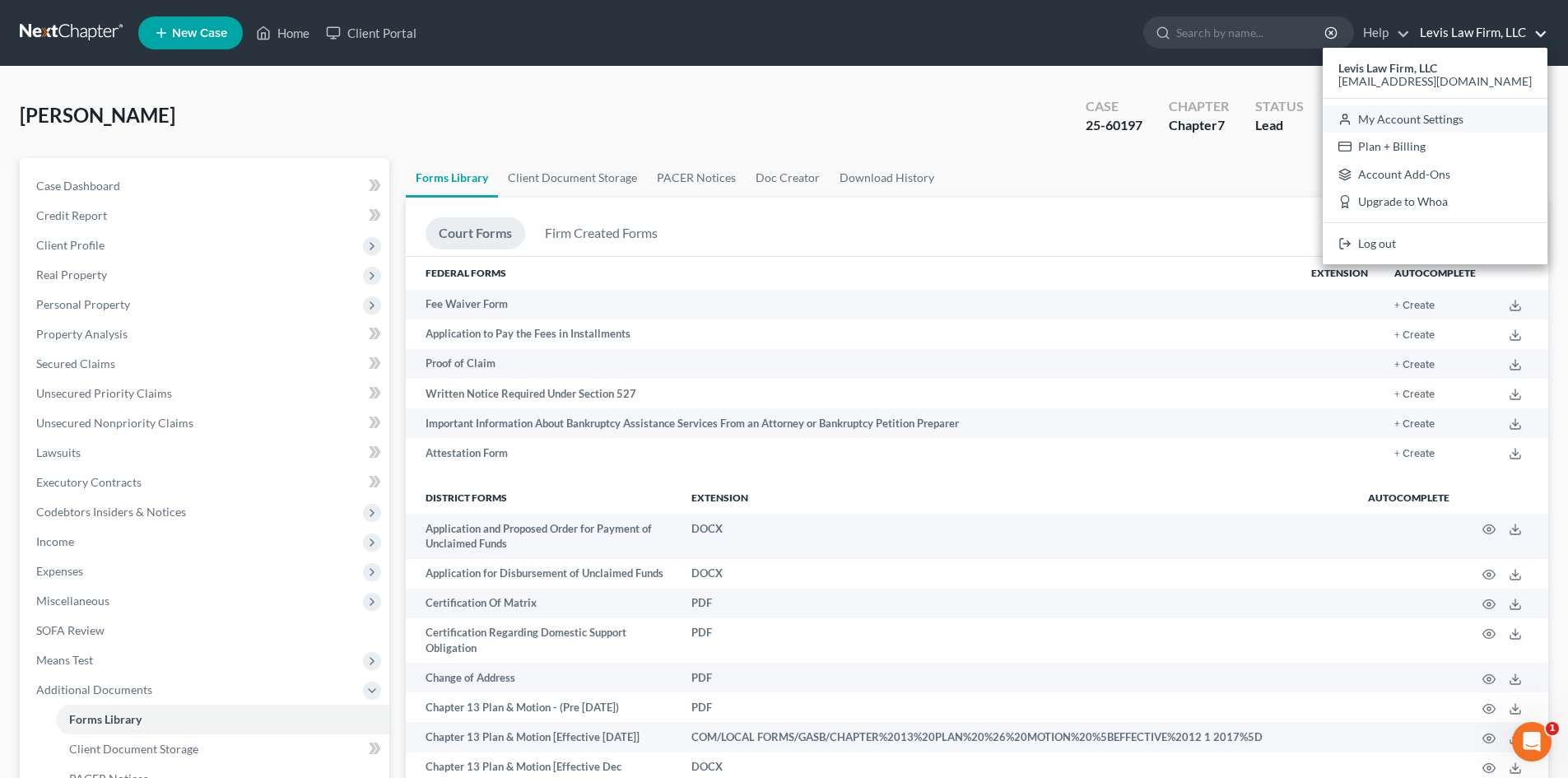
click at [1454, 119] on link "My Account Settings" at bounding box center [1435, 120] width 224 height 28
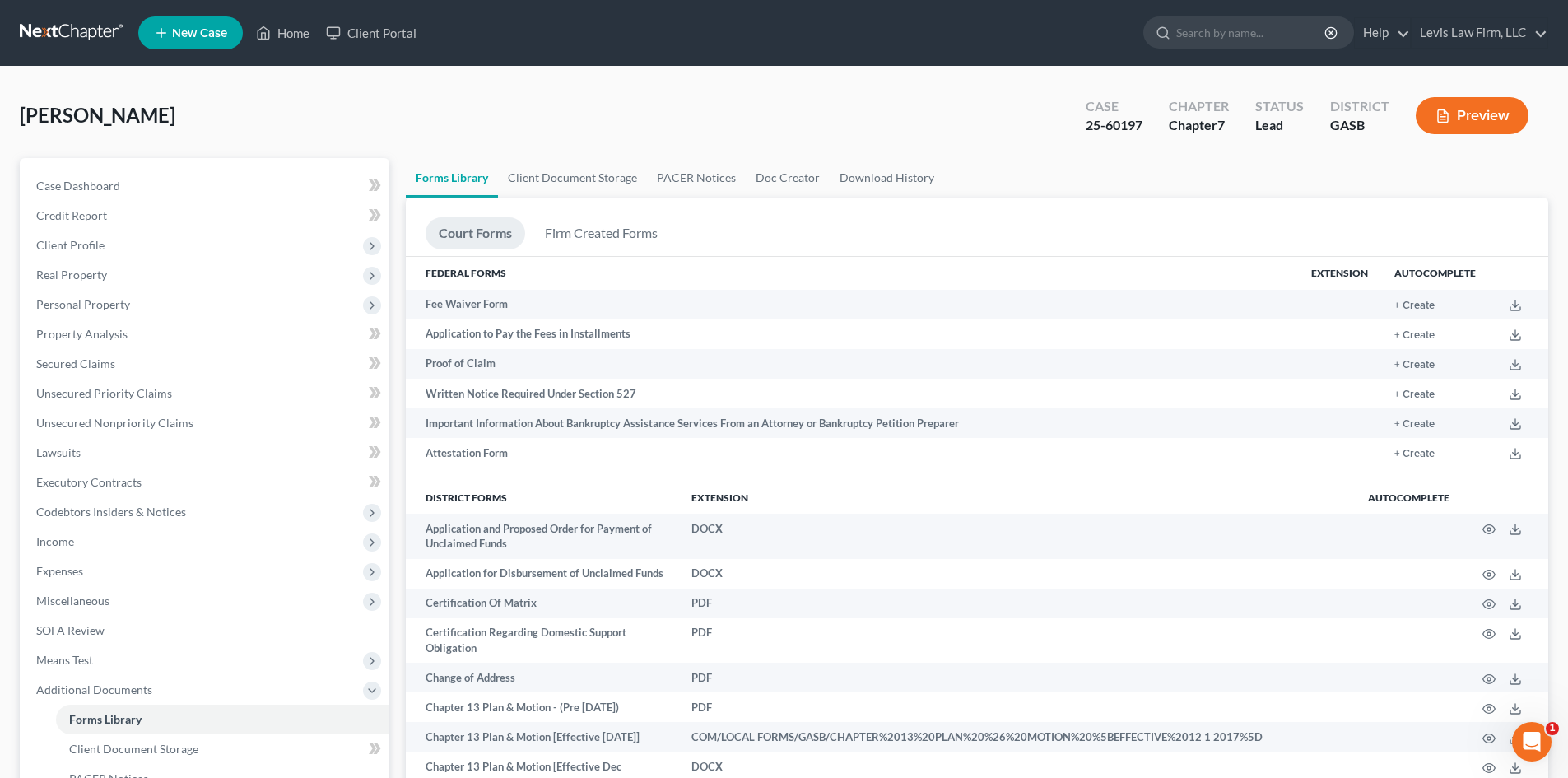
select select "24"
select select "10"
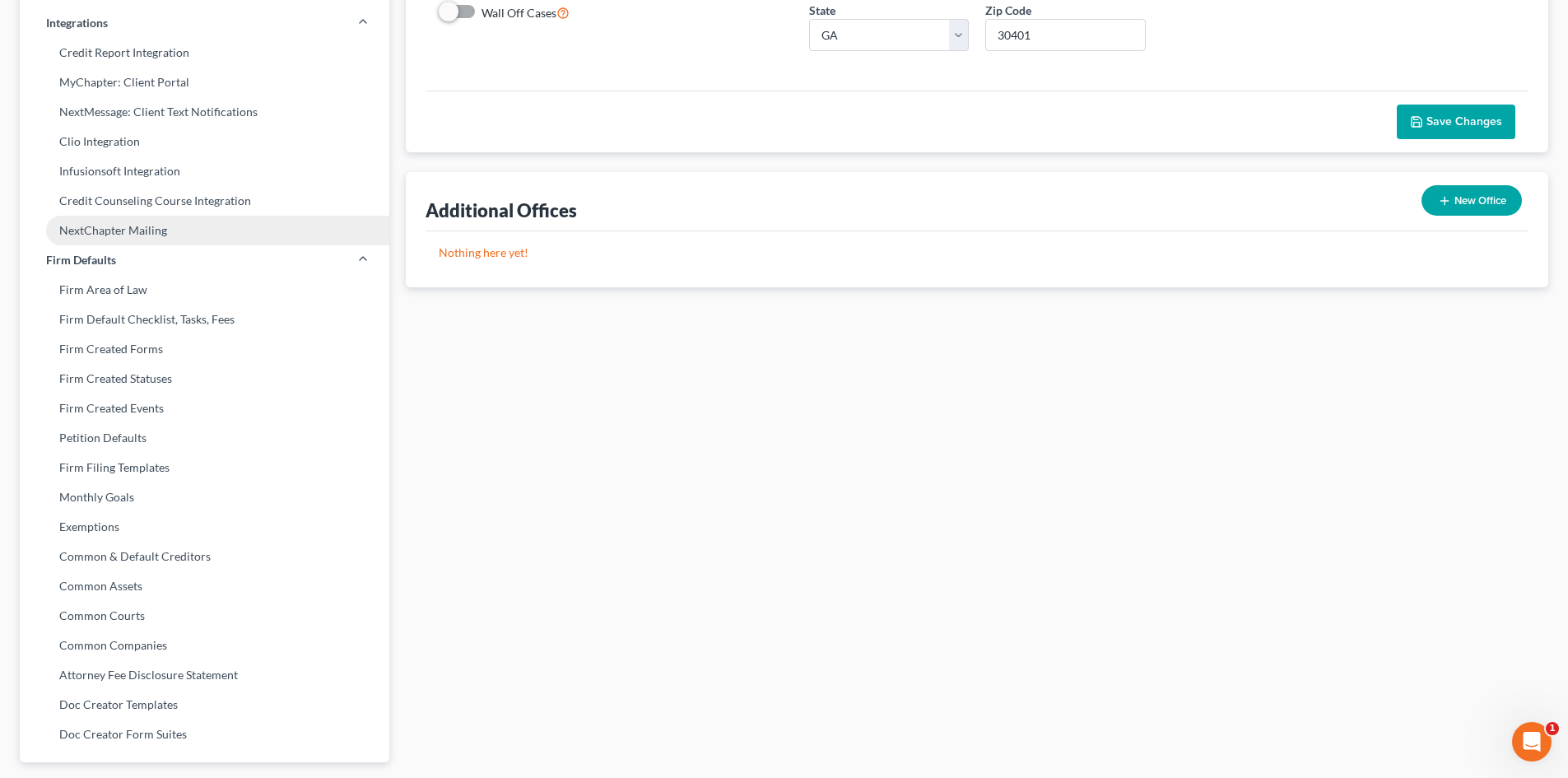
scroll to position [441, 0]
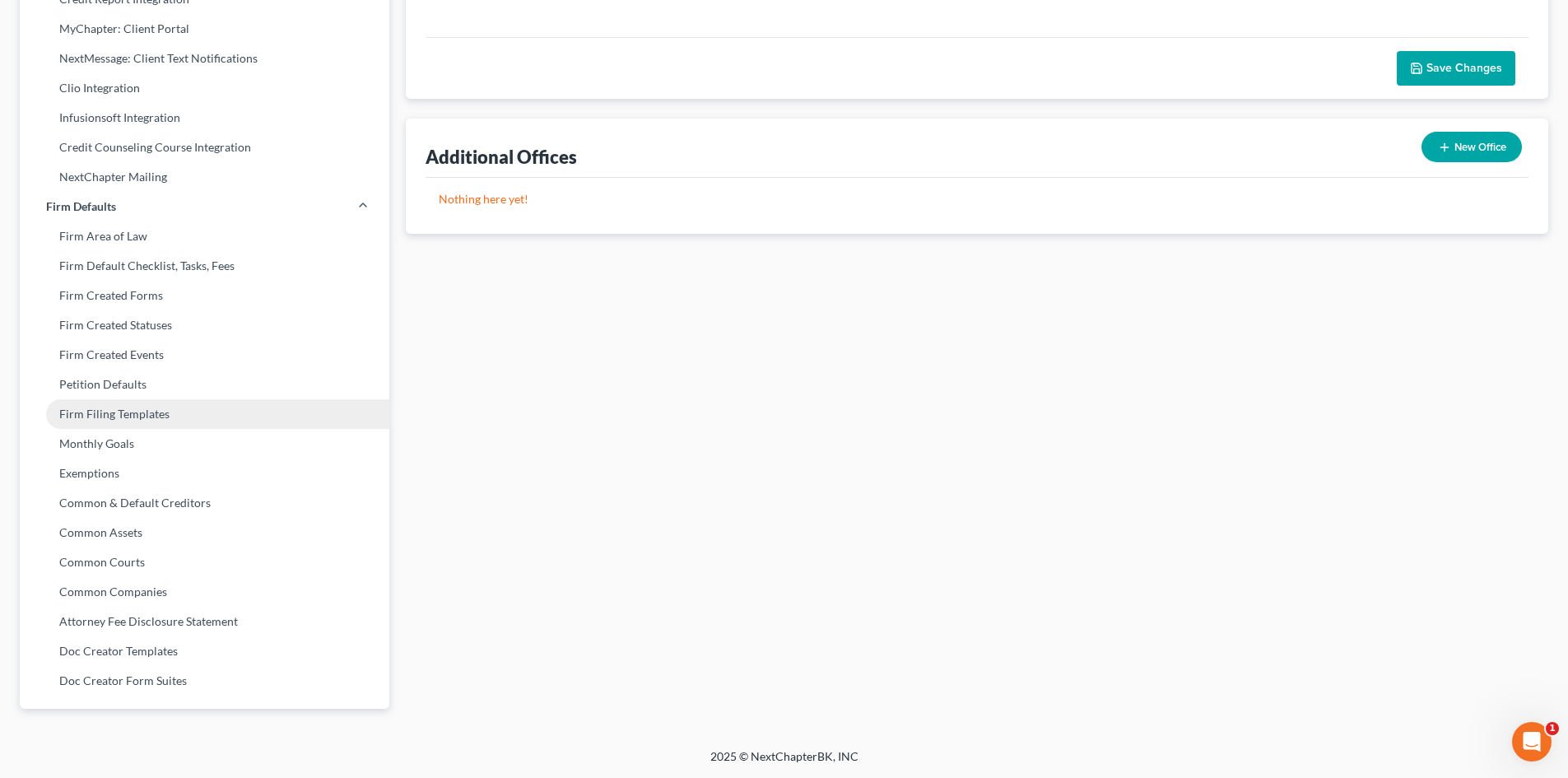
click at [107, 413] on link "Firm Filing Templates" at bounding box center [205, 414] width 369 height 29
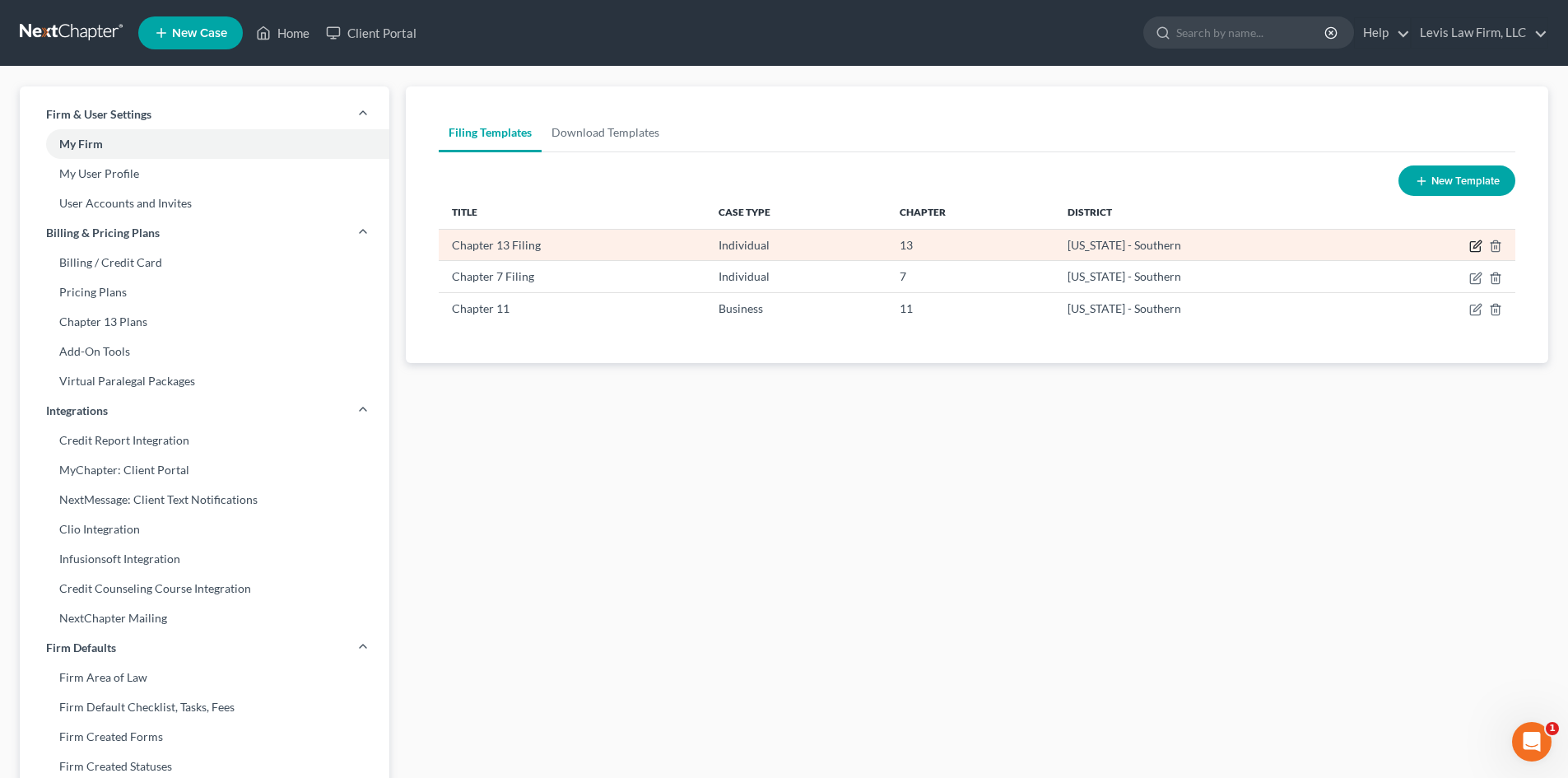
click at [1480, 243] on icon "button" at bounding box center [1475, 245] width 13 height 13
select select "2"
select select "20"
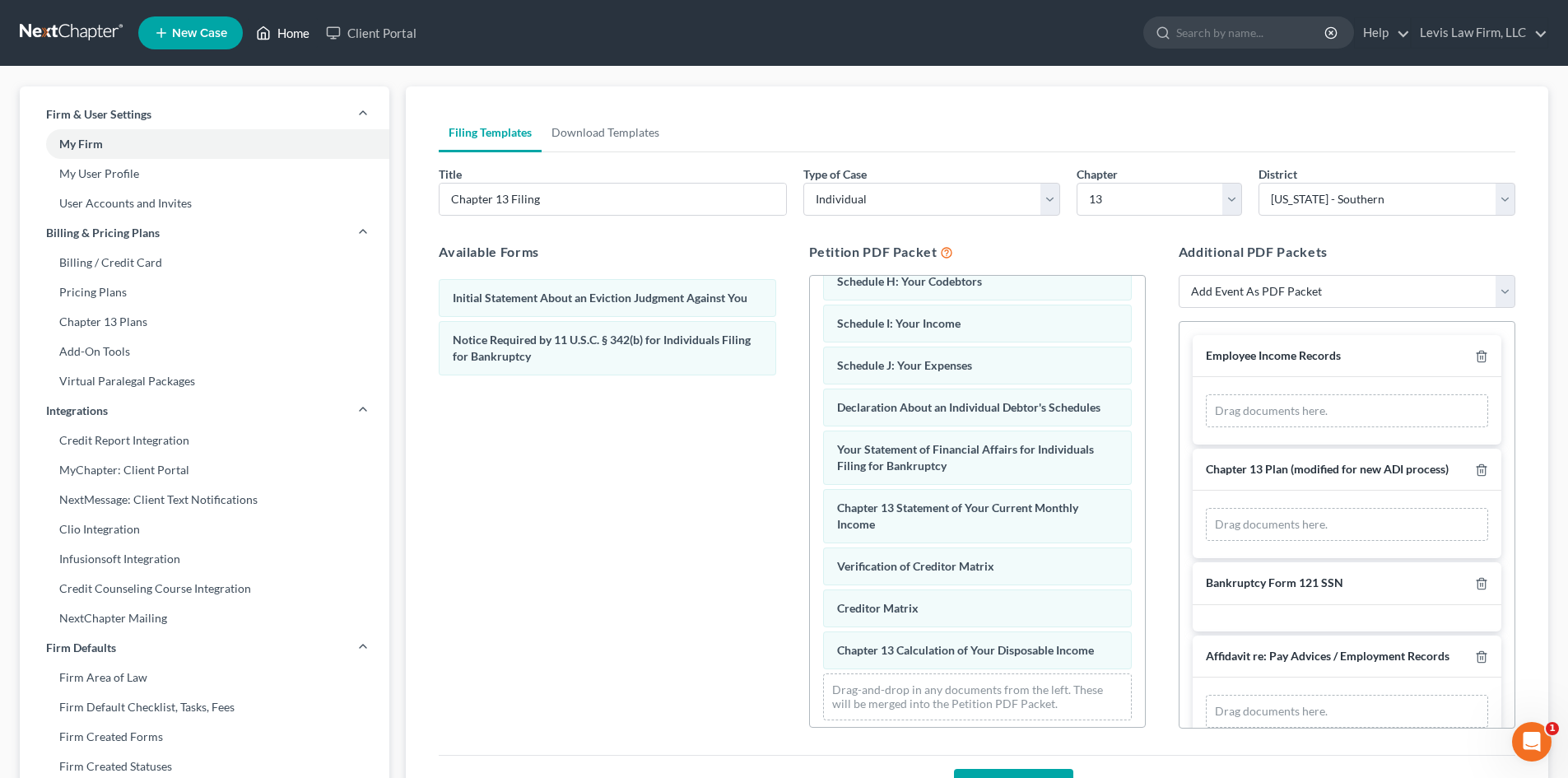
click at [297, 29] on link "Home" at bounding box center [283, 33] width 70 height 29
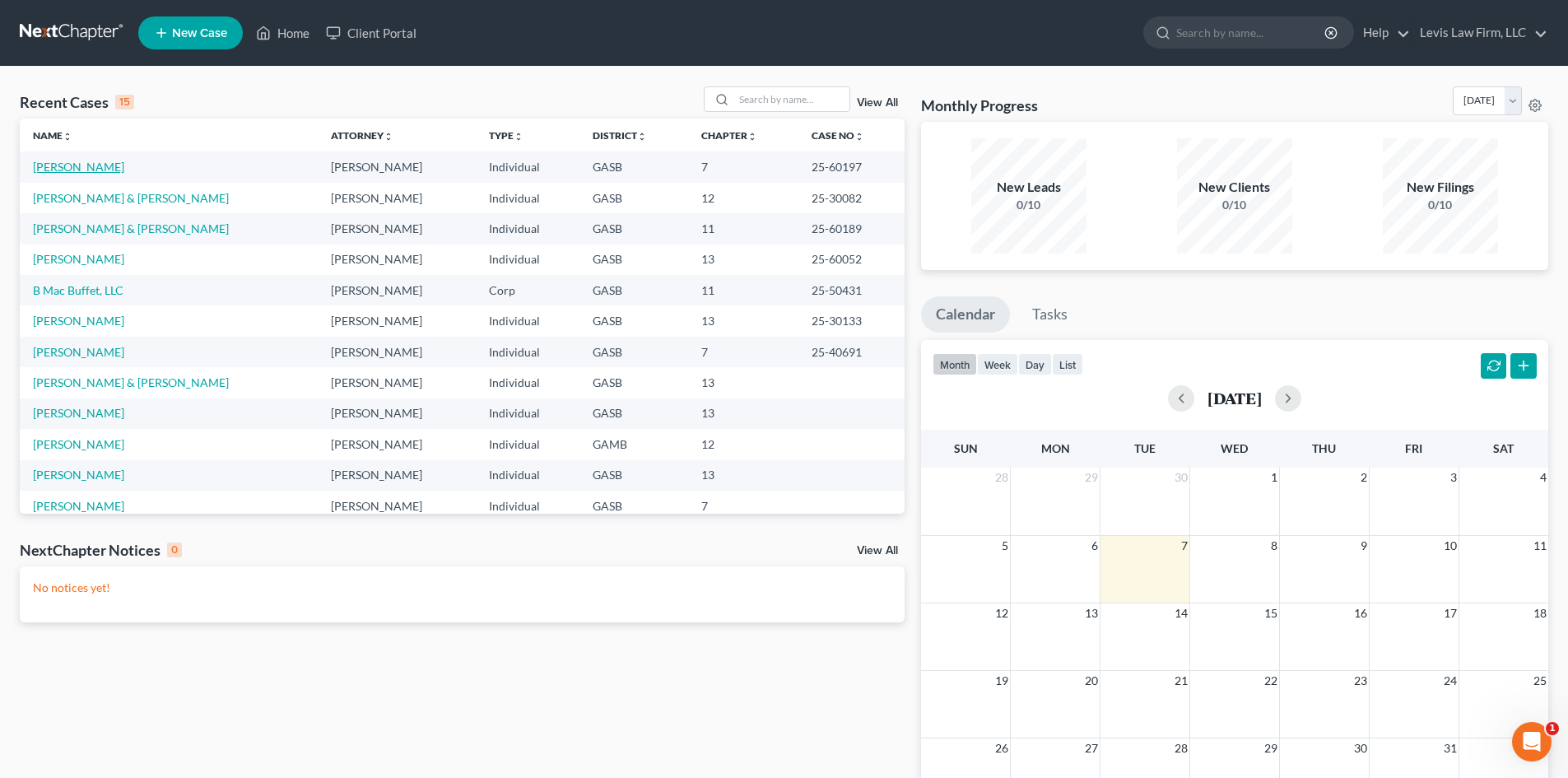
click at [74, 171] on link "[PERSON_NAME]" at bounding box center [78, 166] width 91 height 14
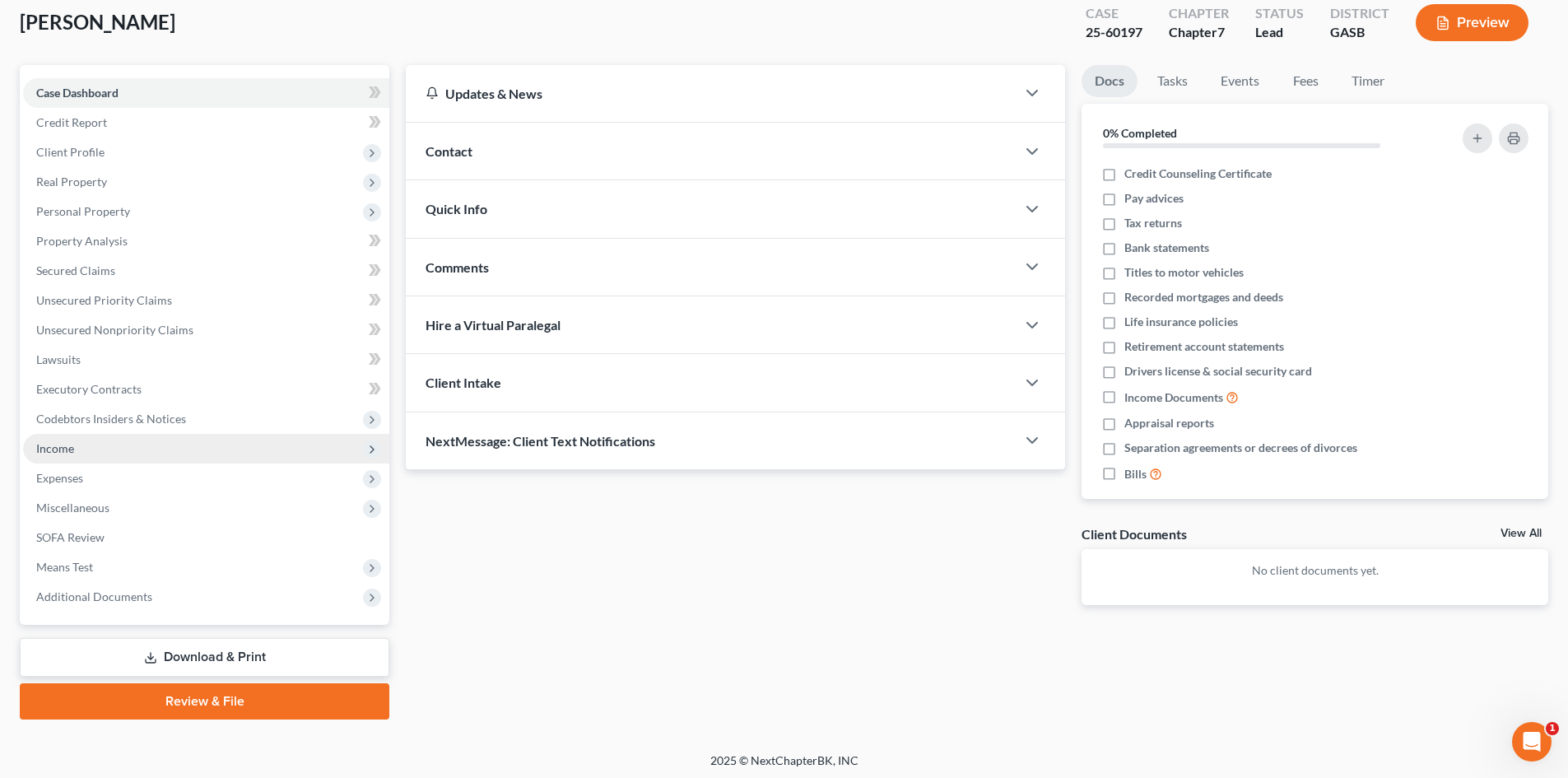
scroll to position [97, 0]
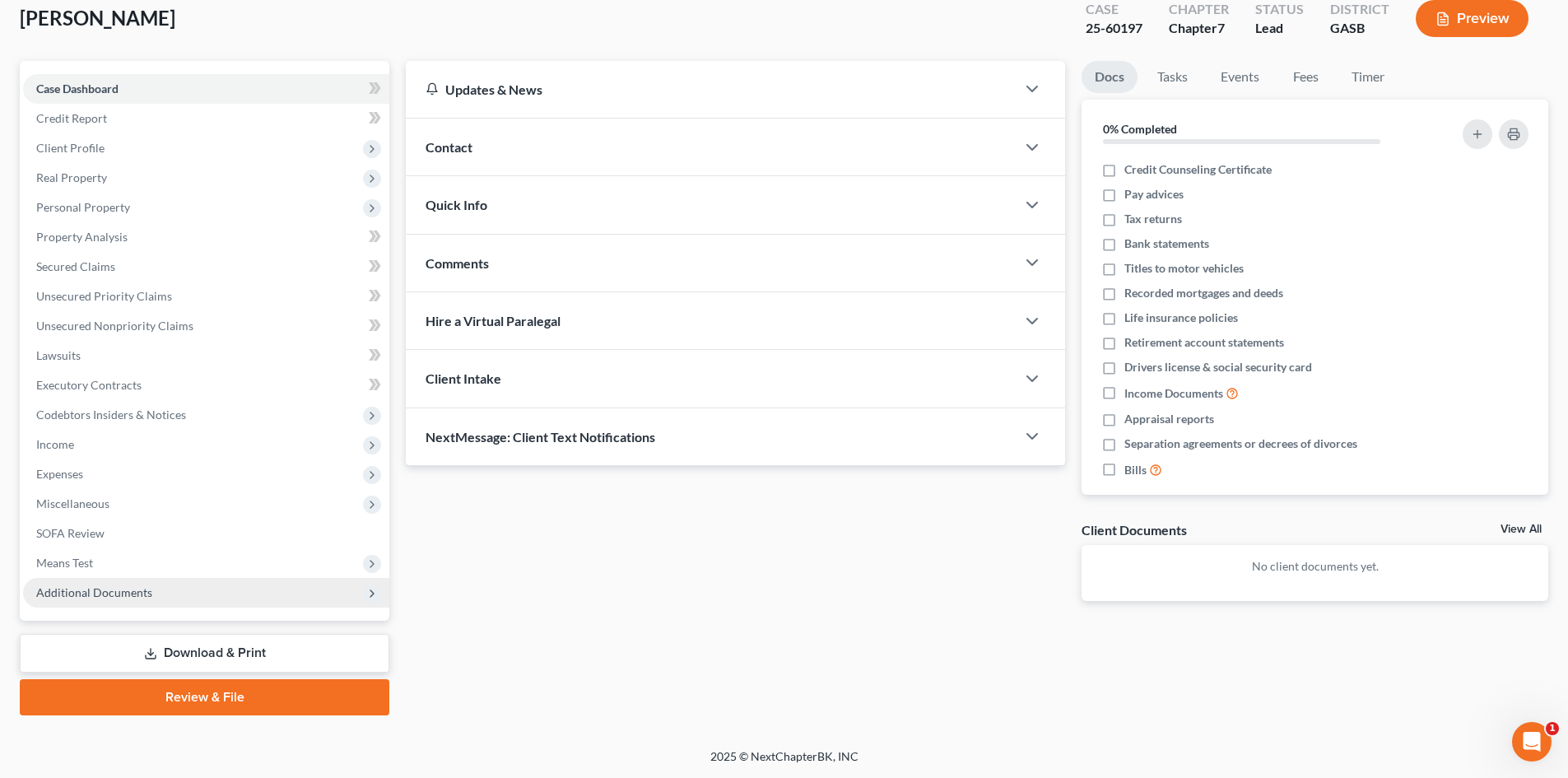
click at [174, 600] on span "Additional Documents" at bounding box center [206, 593] width 367 height 29
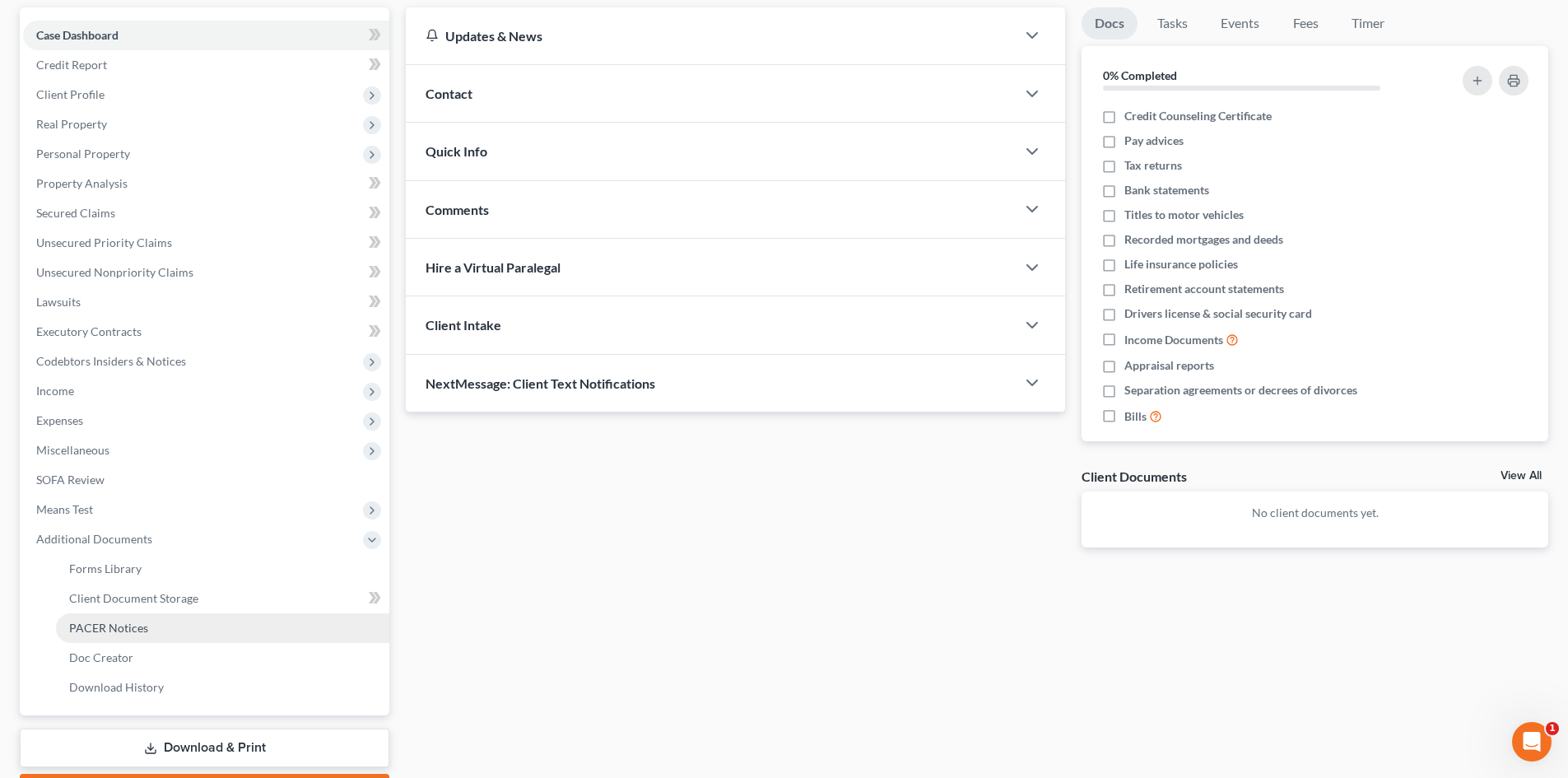
scroll to position [179, 0]
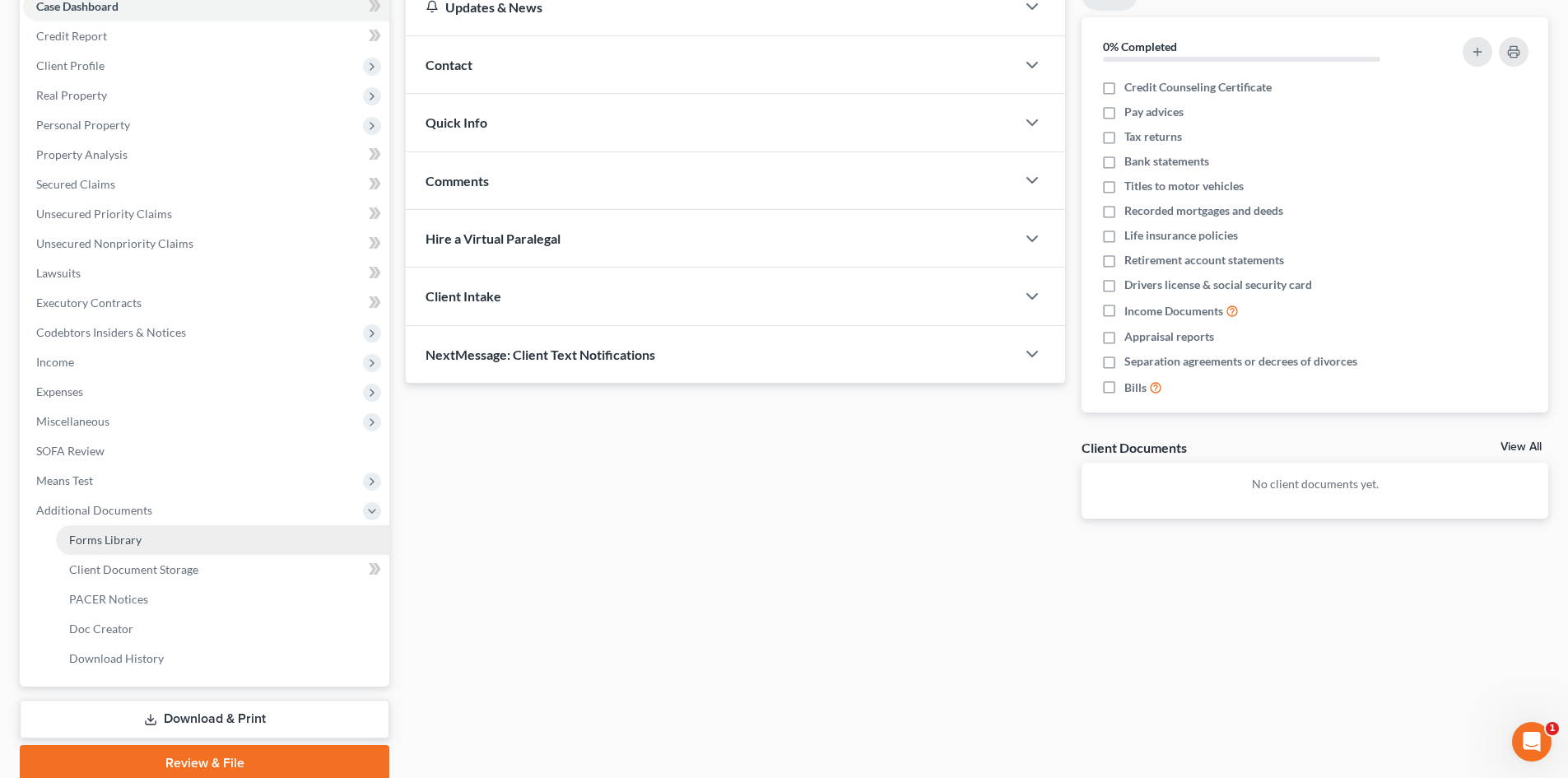
click at [119, 539] on span "Forms Library" at bounding box center [106, 540] width 73 height 14
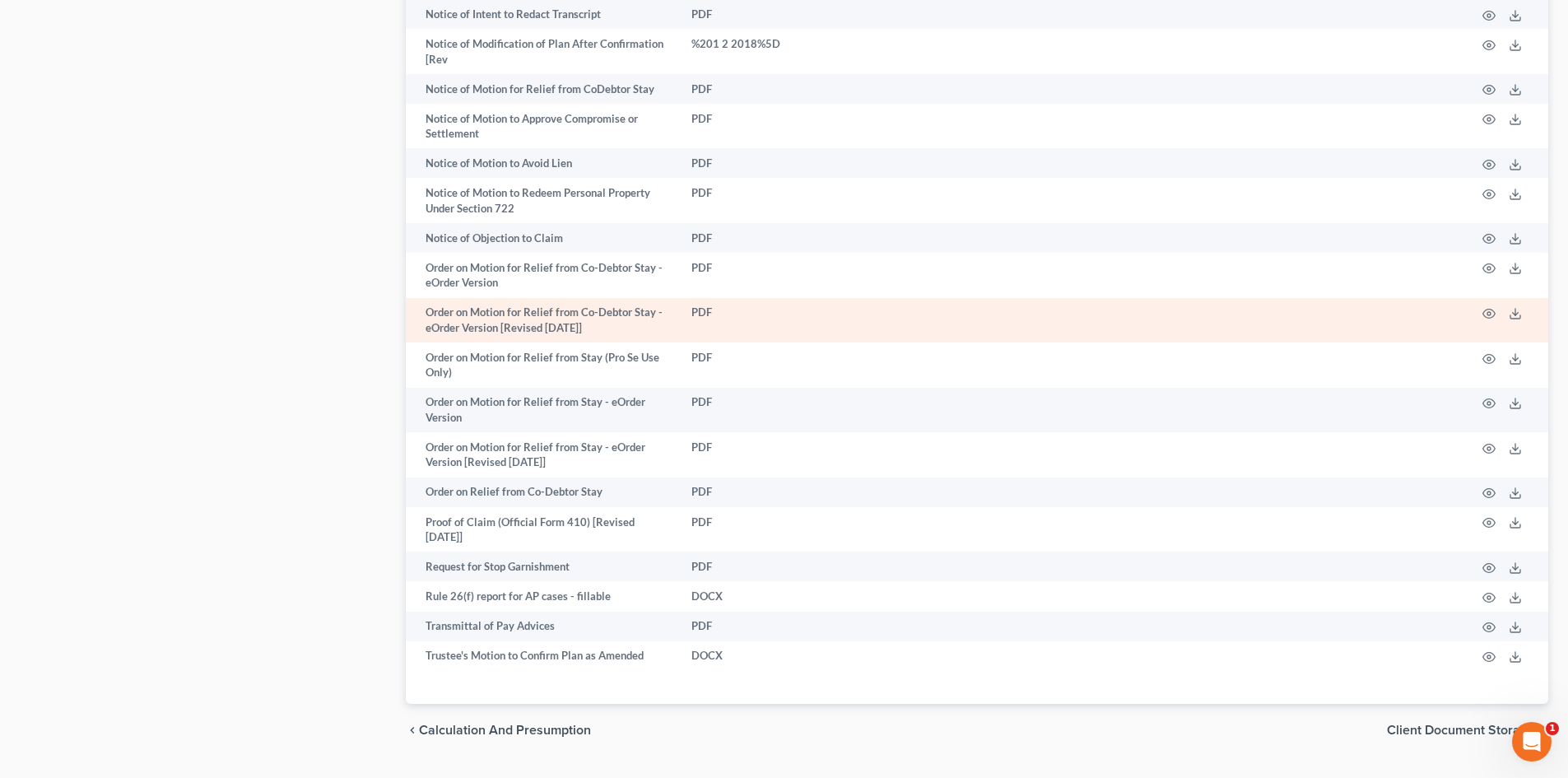
scroll to position [1733, 0]
